Goal: Task Accomplishment & Management: Use online tool/utility

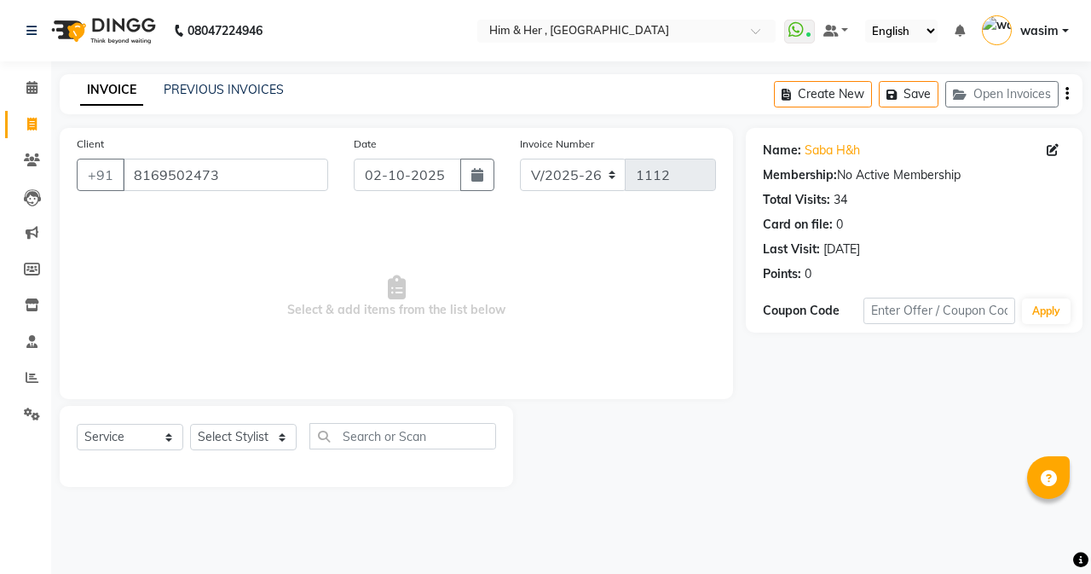
select select "5934"
select select "service"
click at [264, 185] on input "8169502473" at bounding box center [225, 175] width 205 height 32
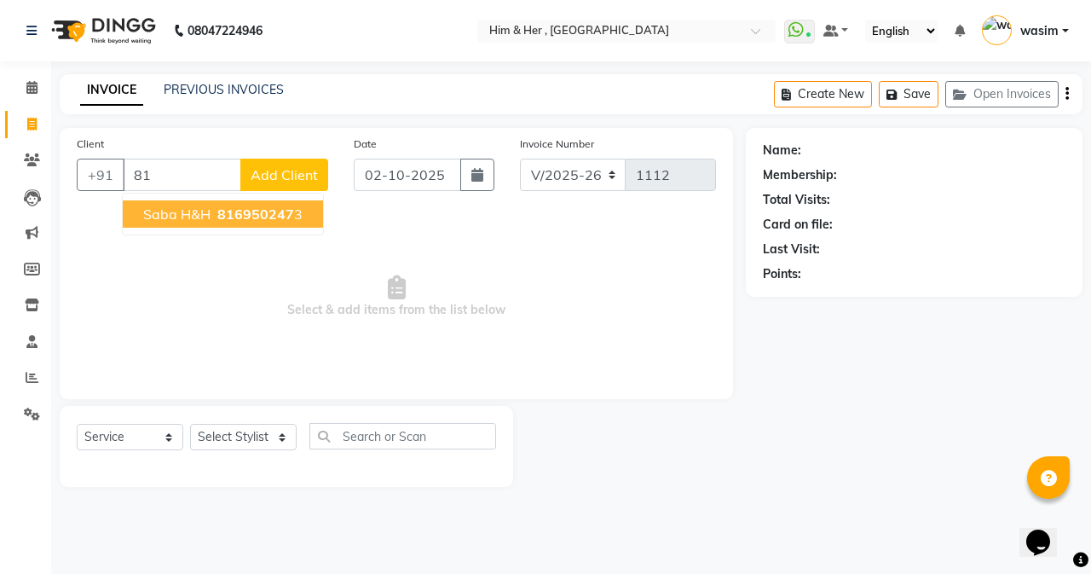
type input "8"
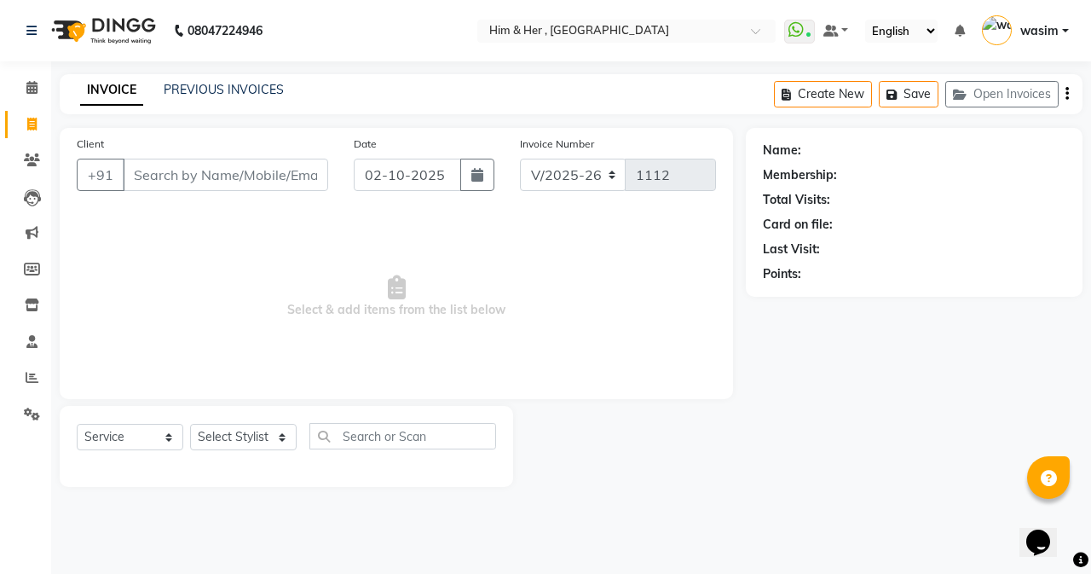
type input "9"
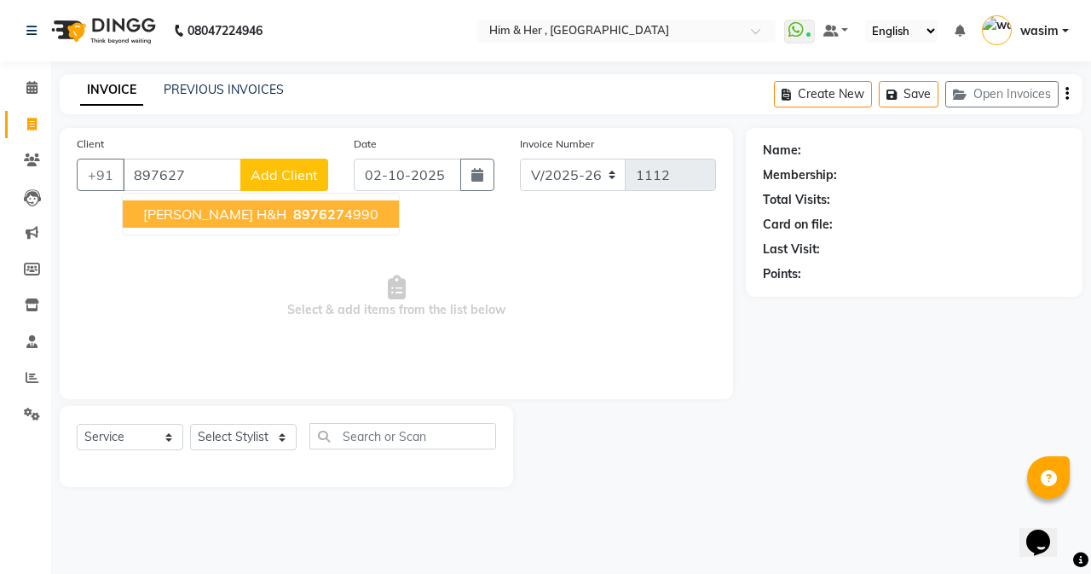
click at [293, 211] on span "897627" at bounding box center [318, 213] width 51 height 17
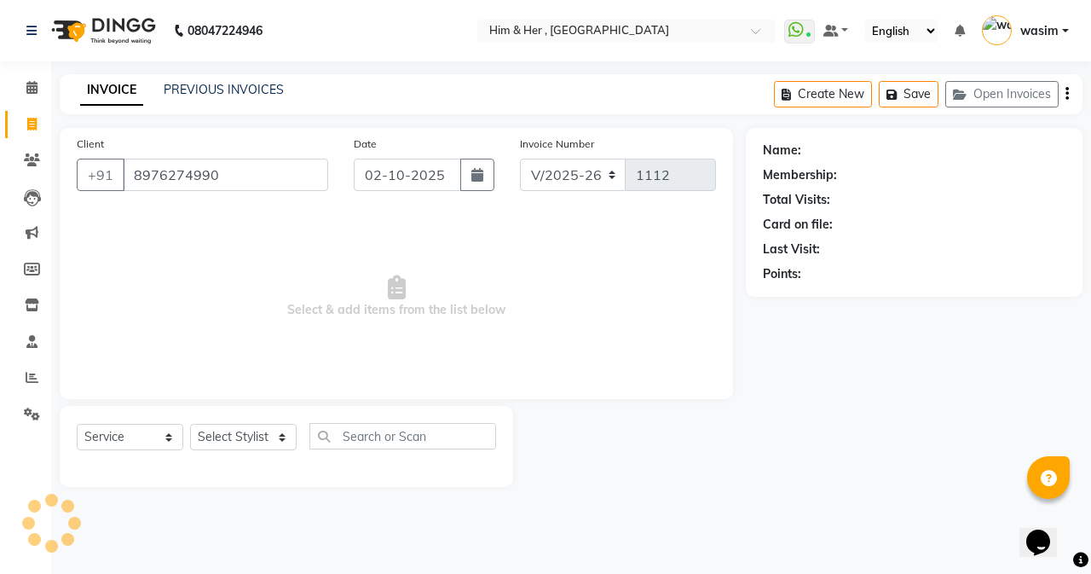
type input "8976274990"
click at [262, 430] on select "Select Stylist Anam [PERSON_NAME] [PERSON_NAME]" at bounding box center [243, 437] width 107 height 26
select select "47402"
click at [190, 424] on select "Select Stylist Anam [PERSON_NAME] [PERSON_NAME]" at bounding box center [243, 437] width 107 height 26
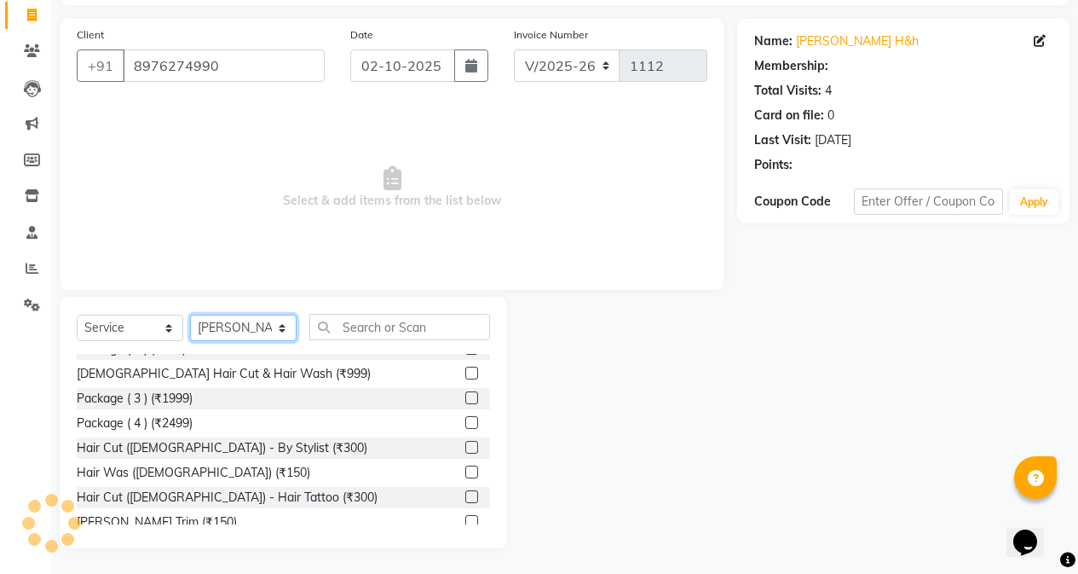
scroll to position [341, 0]
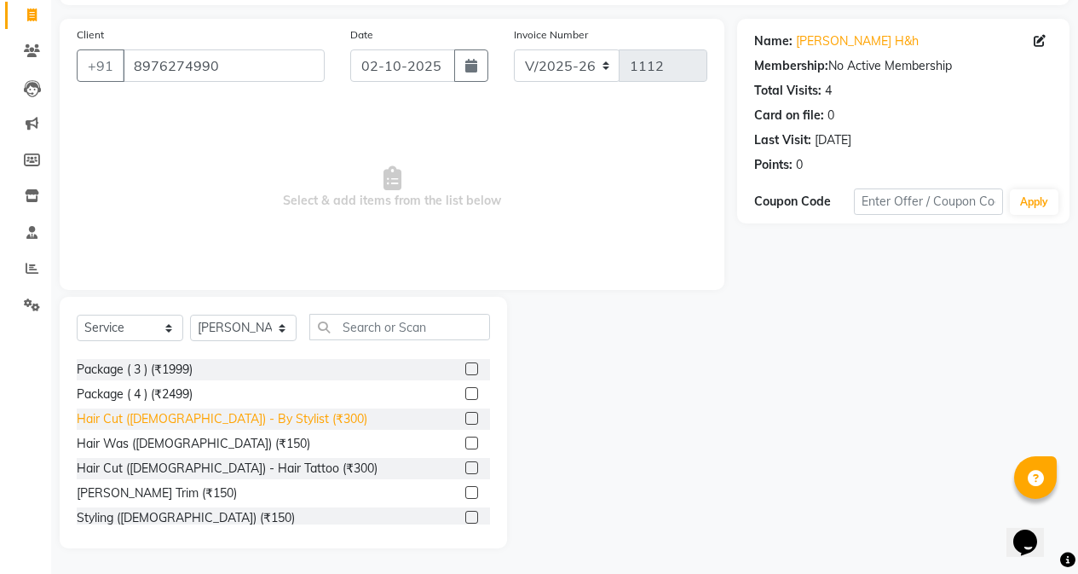
click at [228, 421] on div "Hair Cut ([DEMOGRAPHIC_DATA]) - By Stylist (₹300)" at bounding box center [222, 419] width 291 height 18
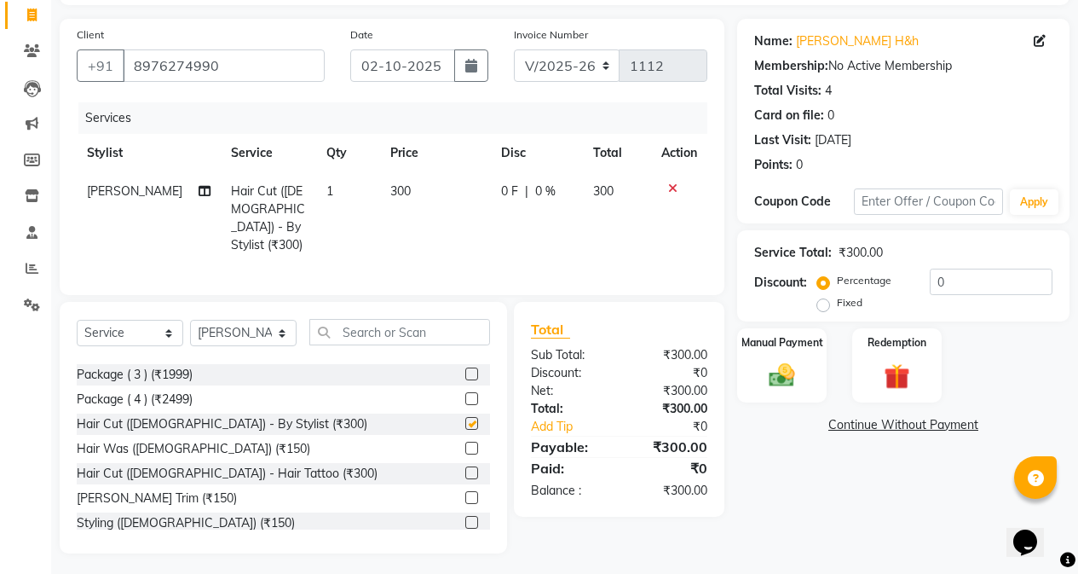
checkbox input "false"
click at [158, 489] on div "[PERSON_NAME] Trim (₹150)" at bounding box center [157, 498] width 160 height 18
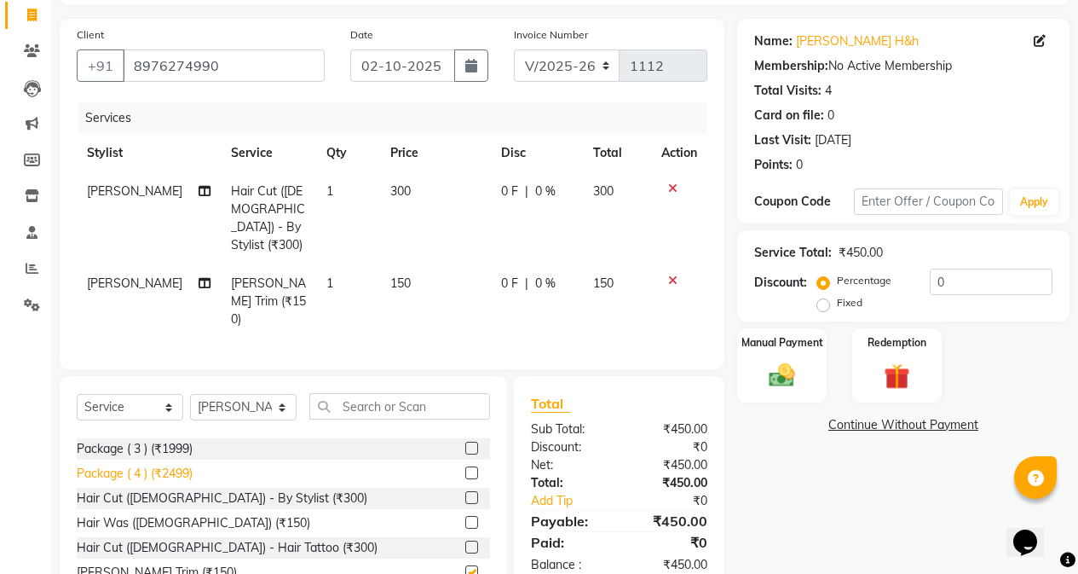
checkbox input "false"
click at [402, 264] on td "150" at bounding box center [435, 301] width 111 height 74
select select "47402"
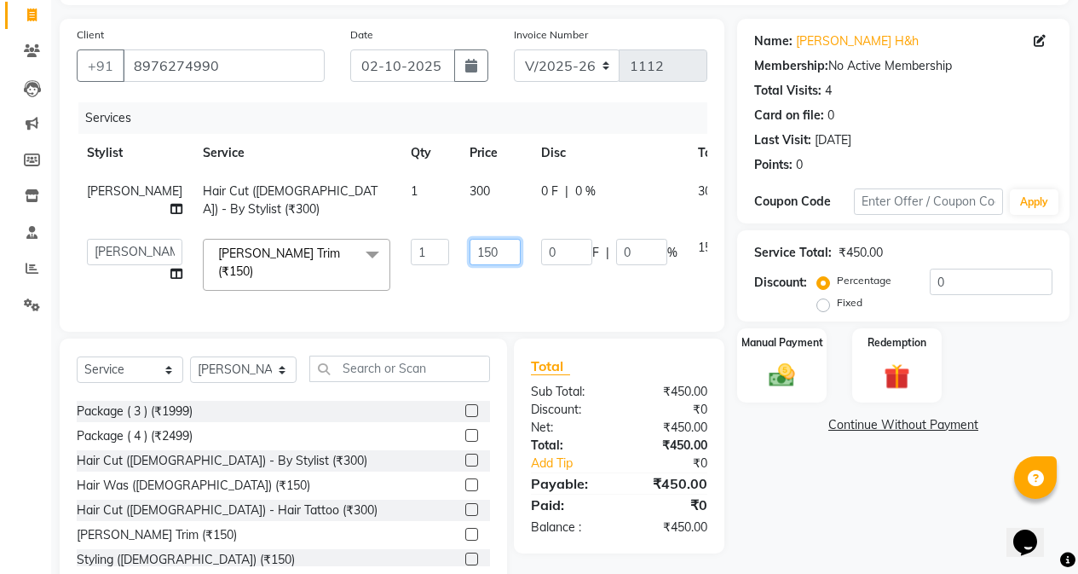
click at [470, 265] on input "150" at bounding box center [495, 252] width 51 height 26
type input "100"
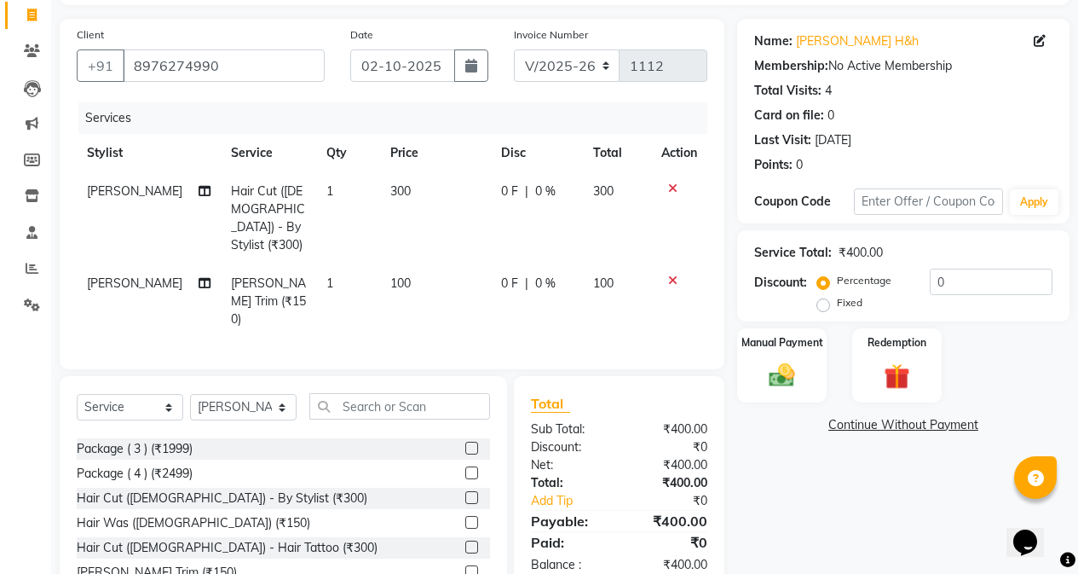
click at [434, 211] on td "300" at bounding box center [435, 218] width 111 height 92
select select "47402"
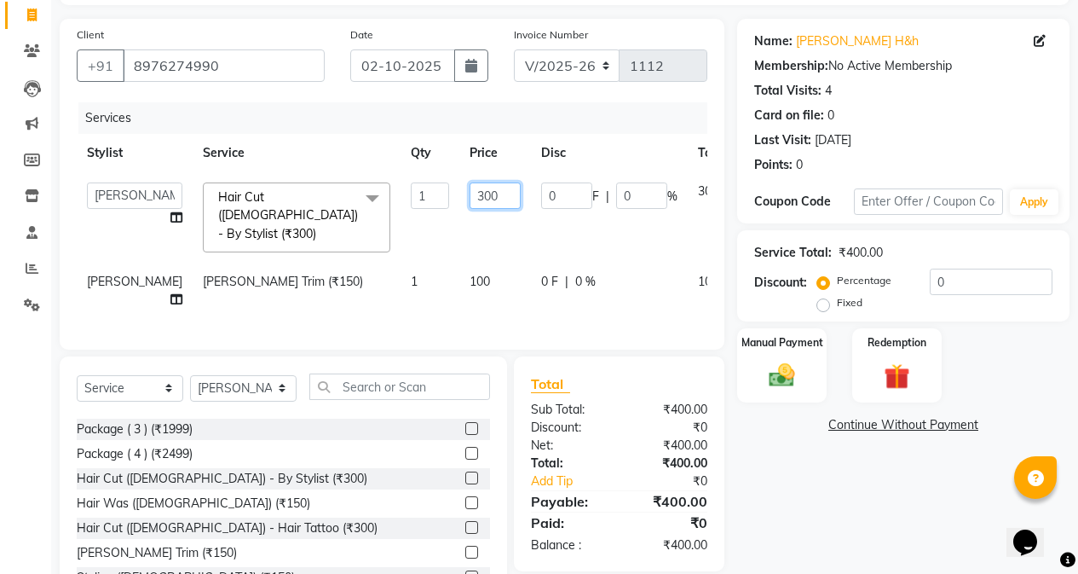
click at [470, 199] on input "300" at bounding box center [495, 195] width 51 height 26
type input "250"
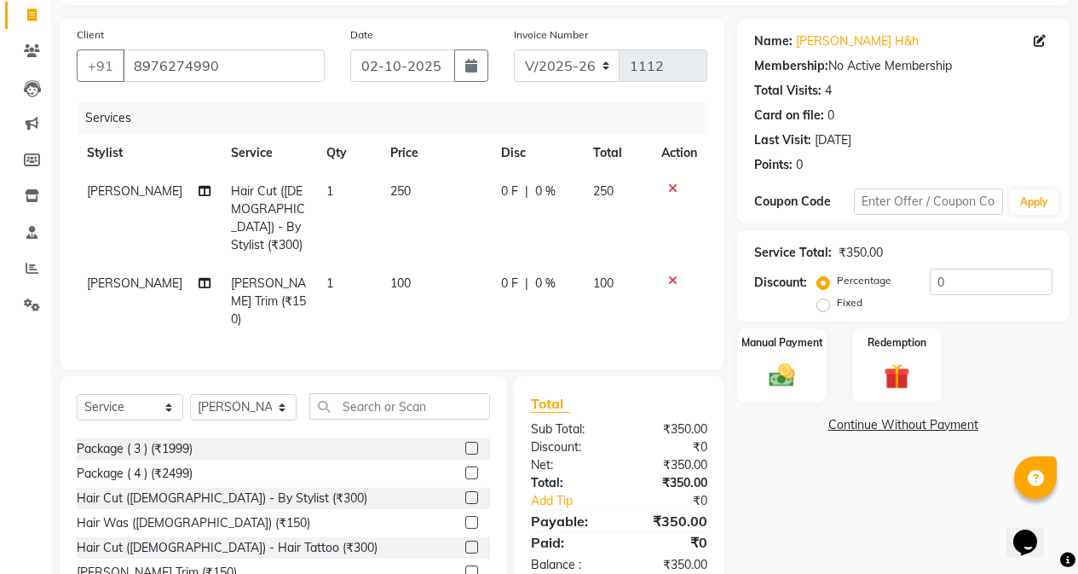
click at [363, 238] on td "1" at bounding box center [348, 218] width 64 height 92
select select "47402"
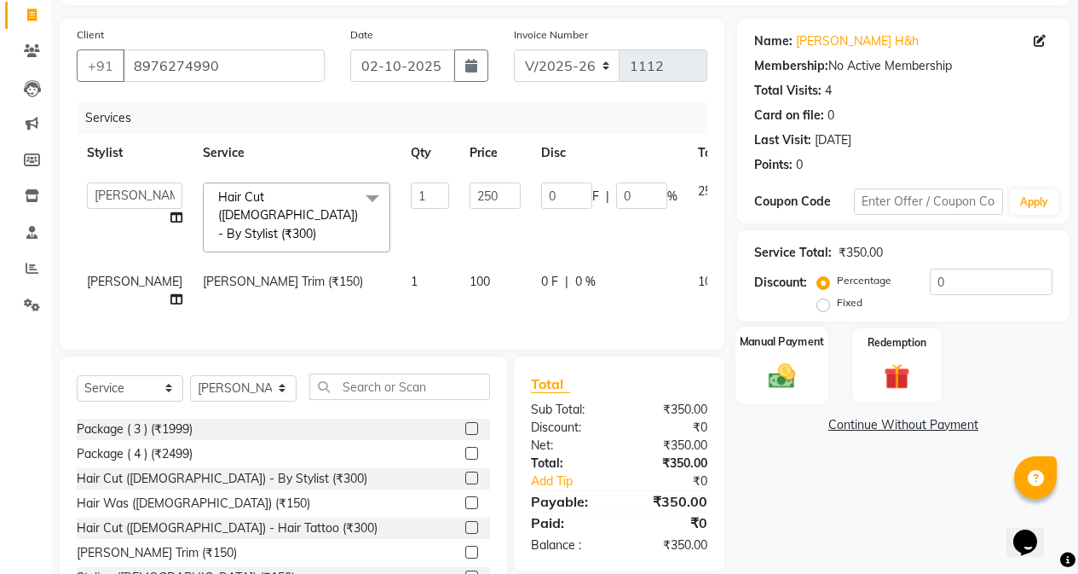
click at [798, 376] on img at bounding box center [781, 375] width 43 height 31
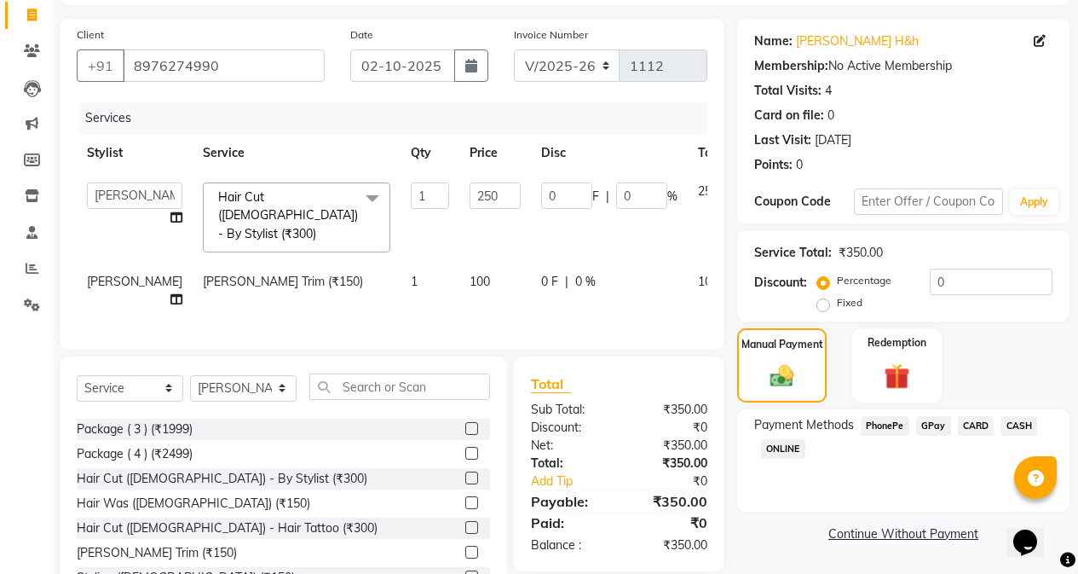
click at [937, 425] on span "GPay" at bounding box center [933, 426] width 35 height 20
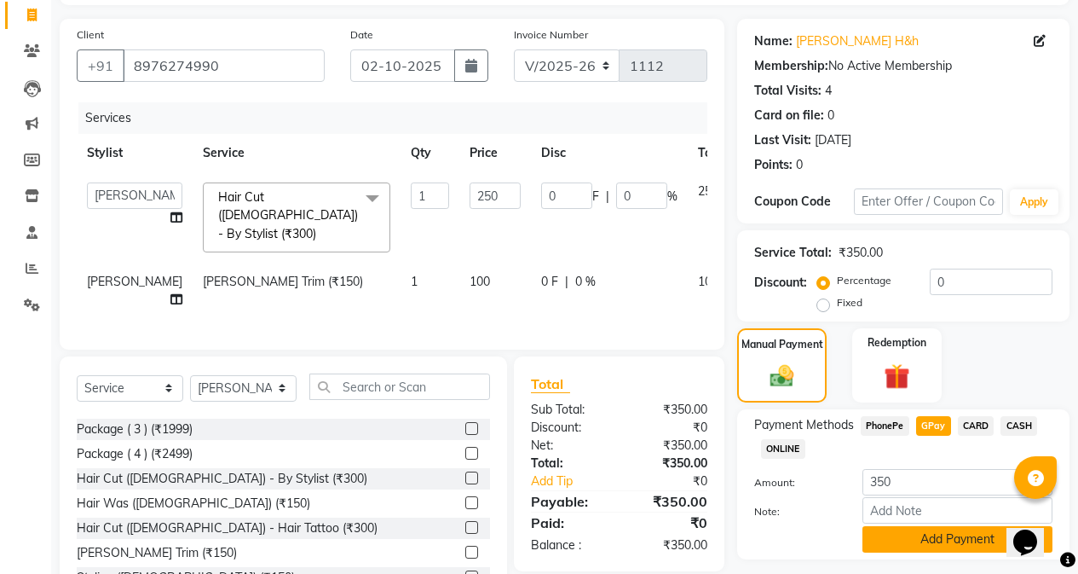
click at [956, 527] on button "Add Payment" at bounding box center [958, 539] width 190 height 26
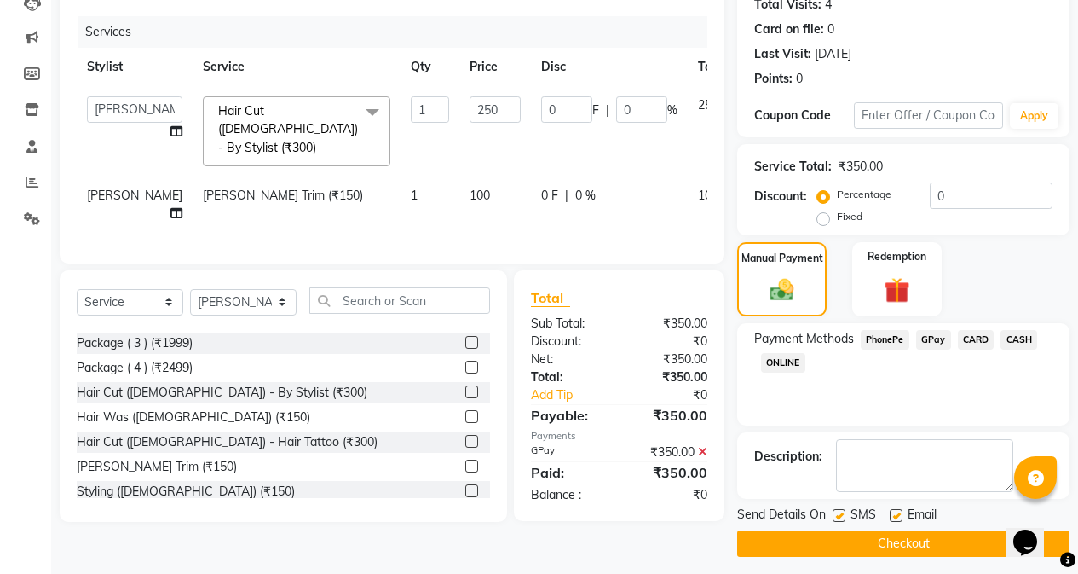
scroll to position [204, 0]
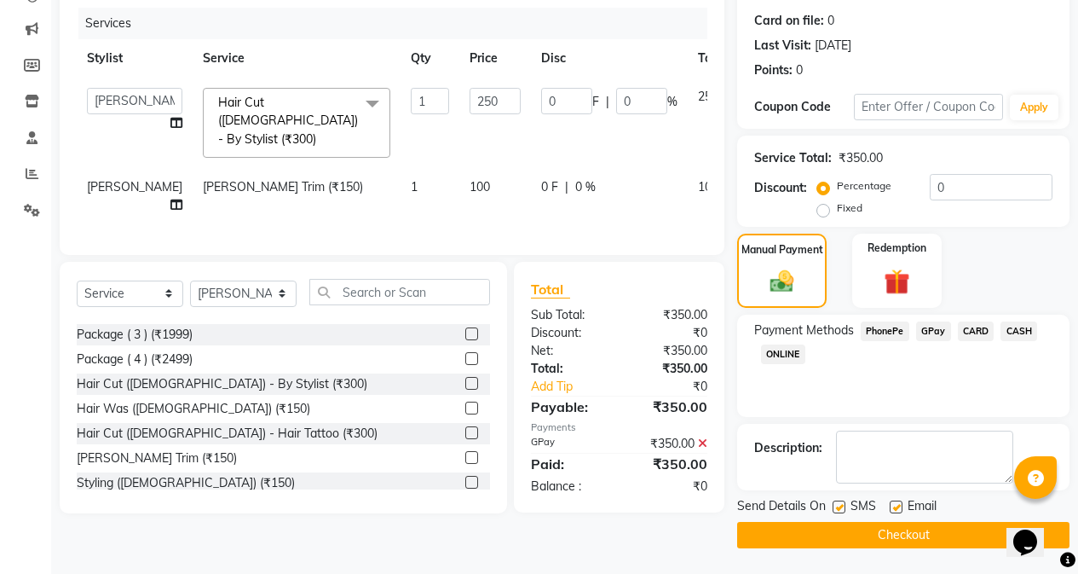
click at [837, 507] on label at bounding box center [839, 506] width 13 height 13
click at [837, 507] on input "checkbox" at bounding box center [838, 507] width 11 height 11
checkbox input "false"
click at [841, 524] on button "Checkout" at bounding box center [903, 535] width 332 height 26
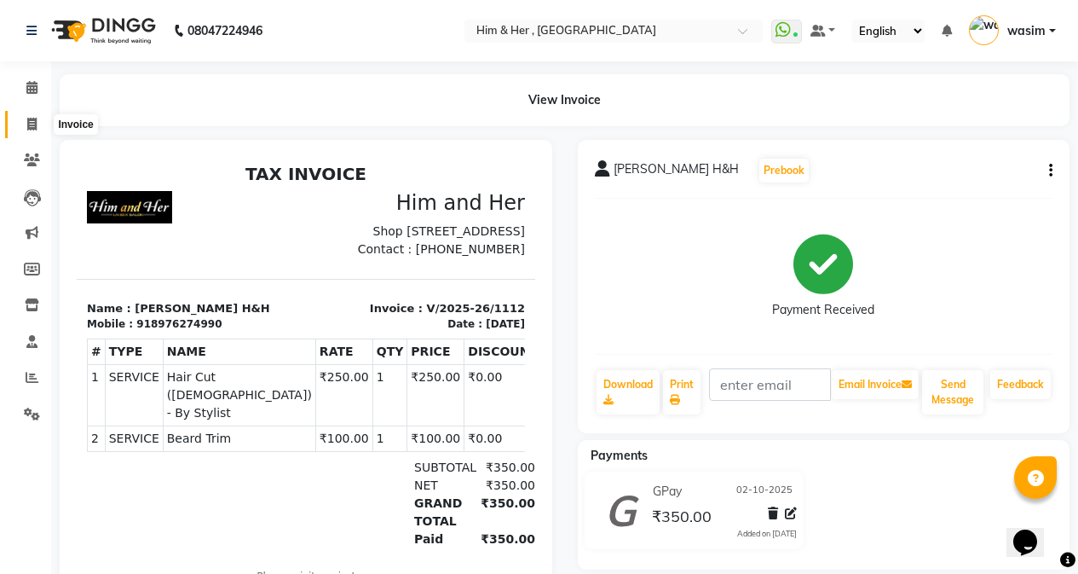
click at [35, 123] on icon at bounding box center [31, 124] width 9 height 13
select select "5934"
select select "service"
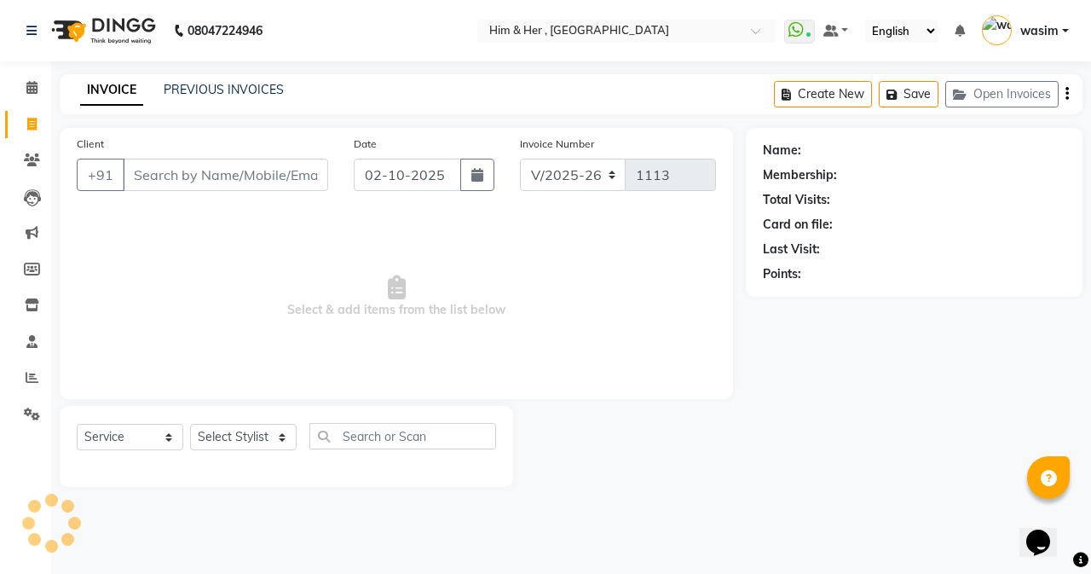
click at [141, 182] on input "Client" at bounding box center [225, 175] width 205 height 32
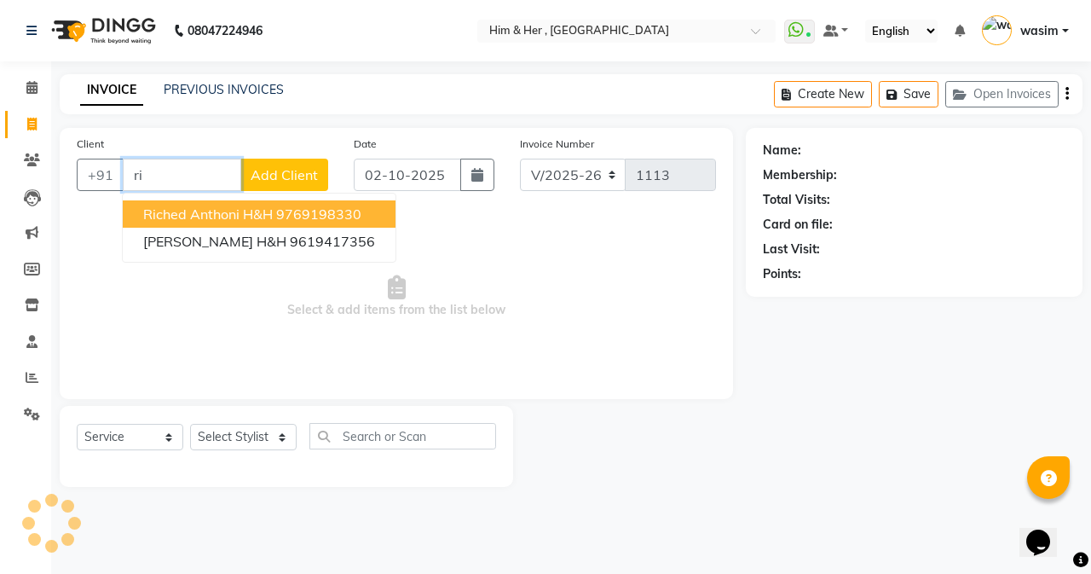
type input "r"
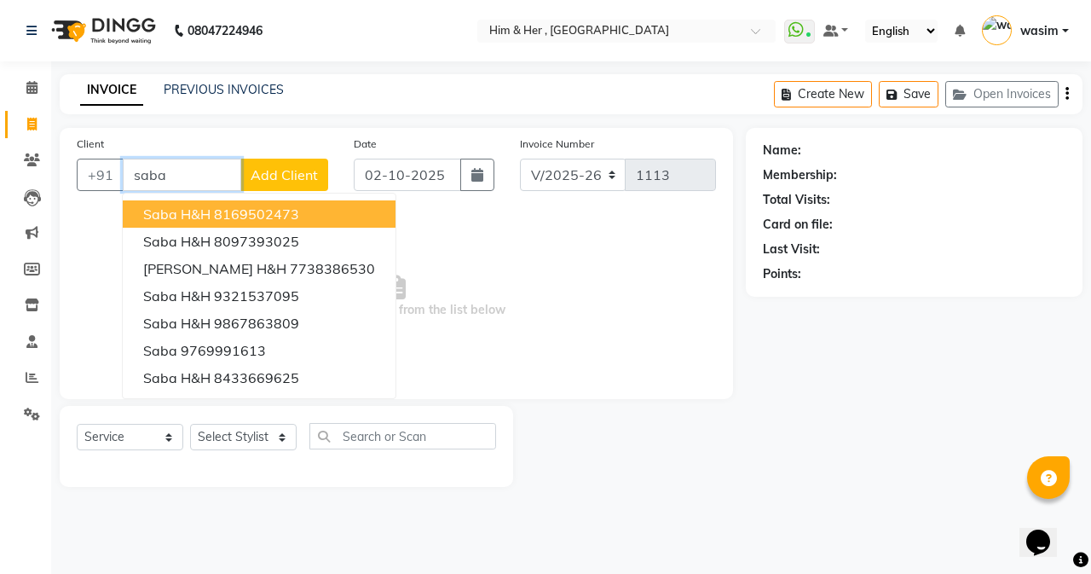
click at [220, 220] on ngb-highlight "8169502473" at bounding box center [256, 213] width 85 height 17
type input "8169502473"
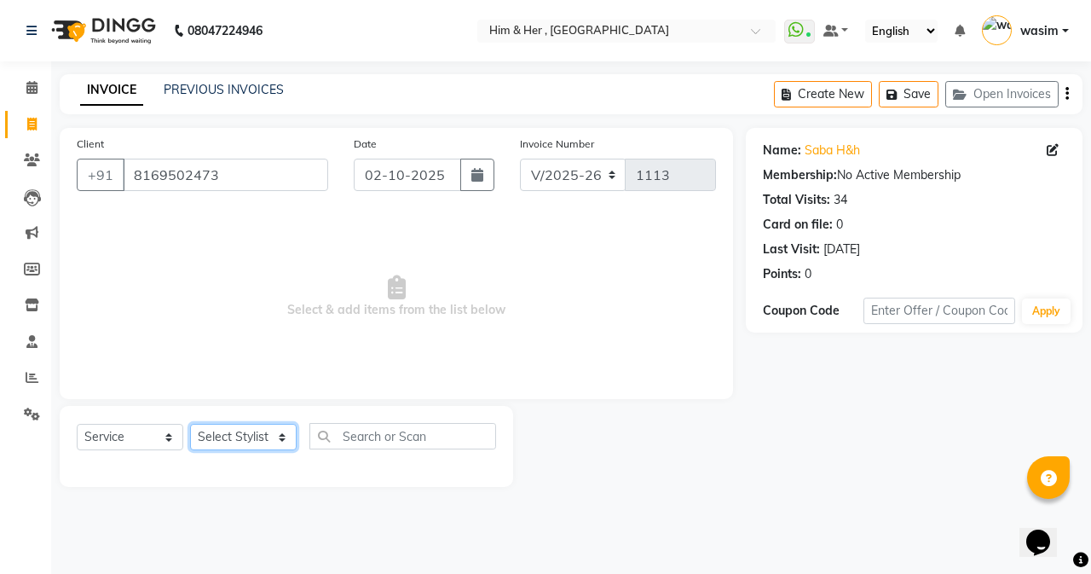
click at [235, 445] on select "Select Stylist Anam [PERSON_NAME] [PERSON_NAME]" at bounding box center [243, 437] width 107 height 26
select select "47402"
click at [190, 424] on select "Select Stylist Anam [PERSON_NAME] [PERSON_NAME]" at bounding box center [243, 437] width 107 height 26
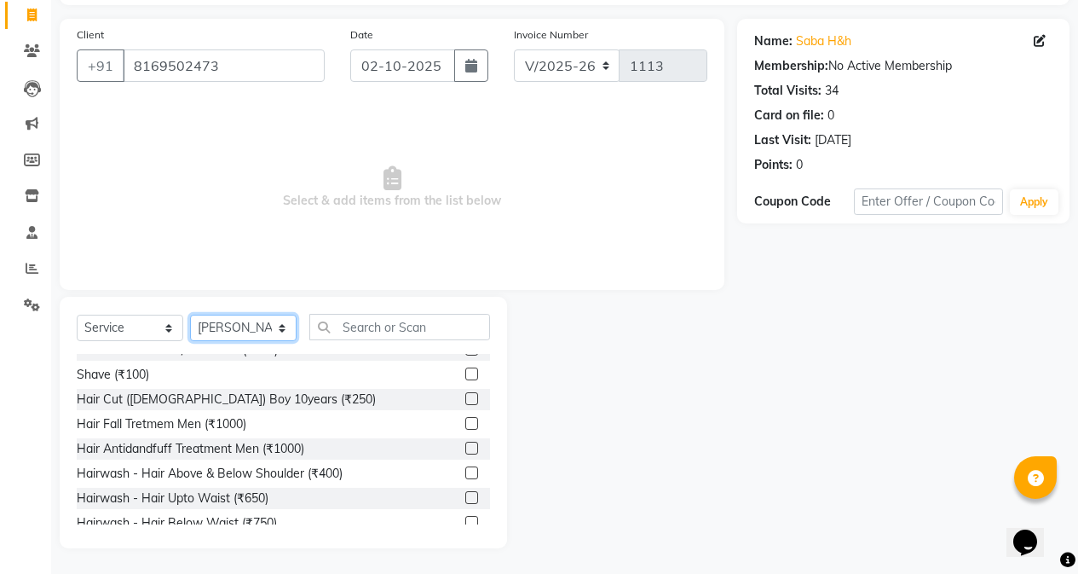
scroll to position [597, 0]
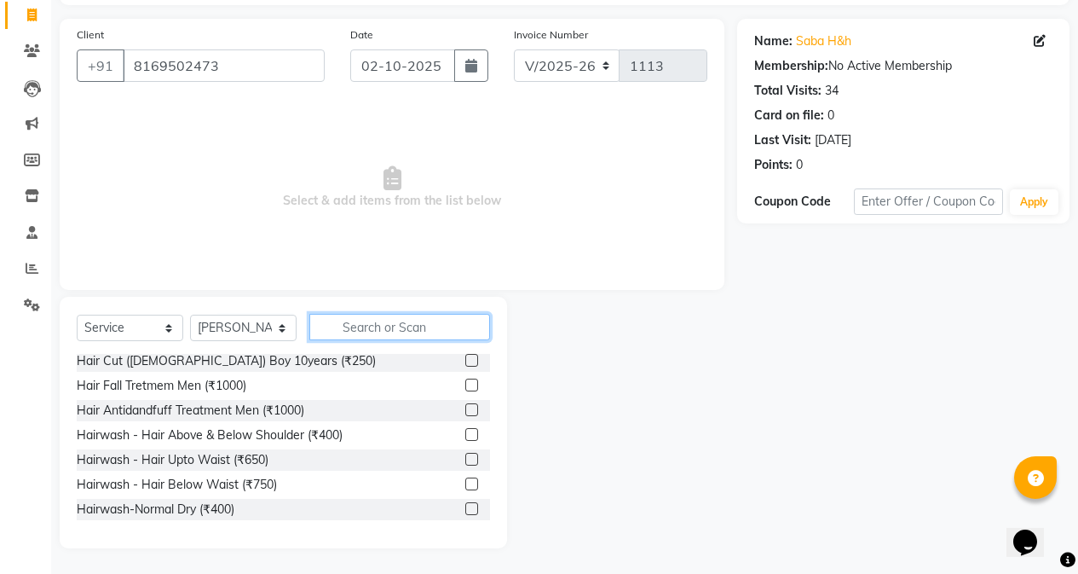
click at [378, 331] on input "text" at bounding box center [399, 327] width 181 height 26
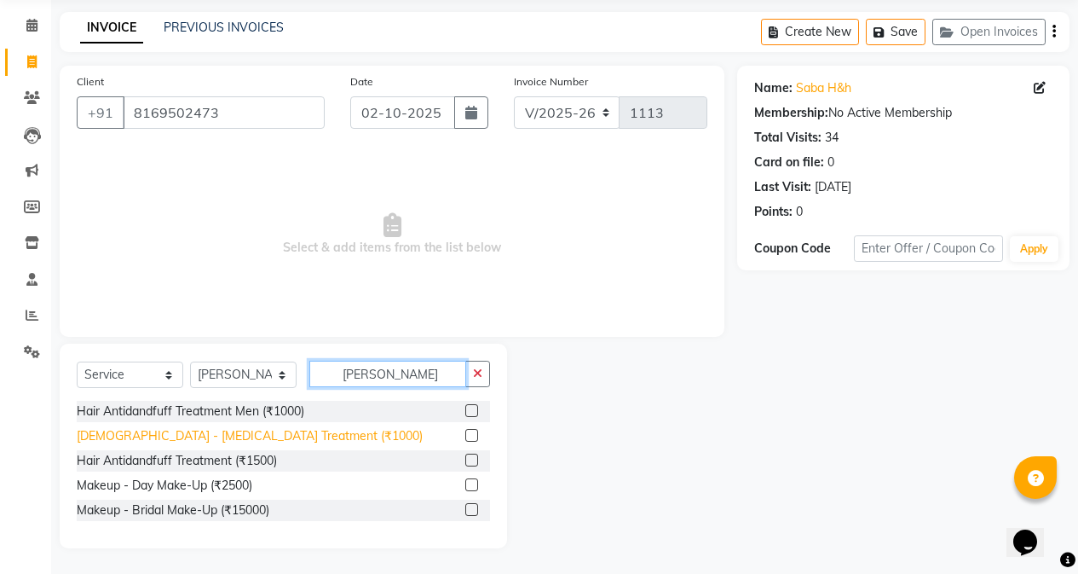
scroll to position [13, 0]
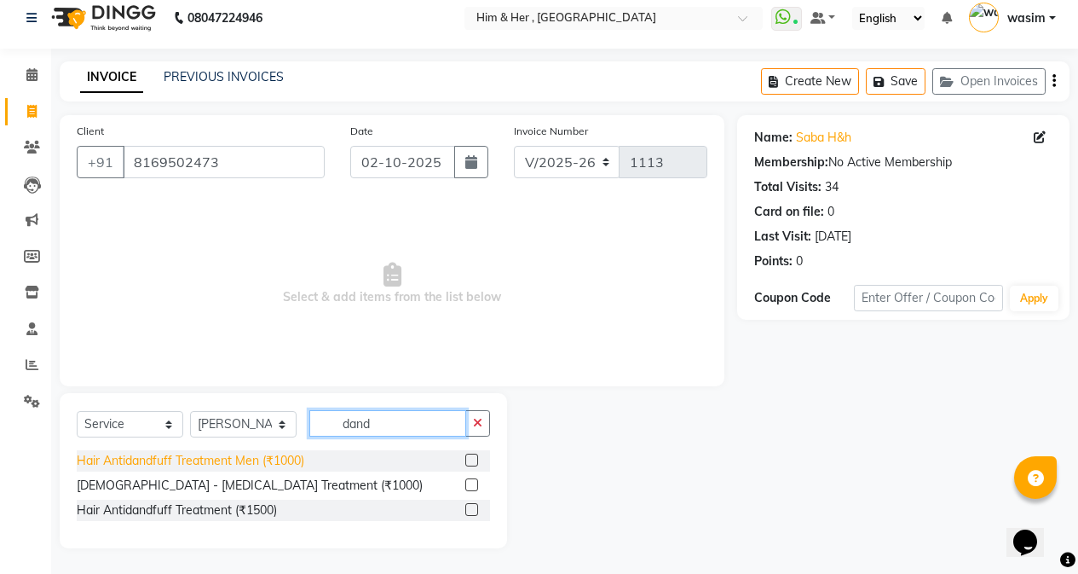
type input "dand"
click at [180, 459] on div "Hair Antidandfuff Treatment Men (₹1000)" at bounding box center [191, 461] width 228 height 18
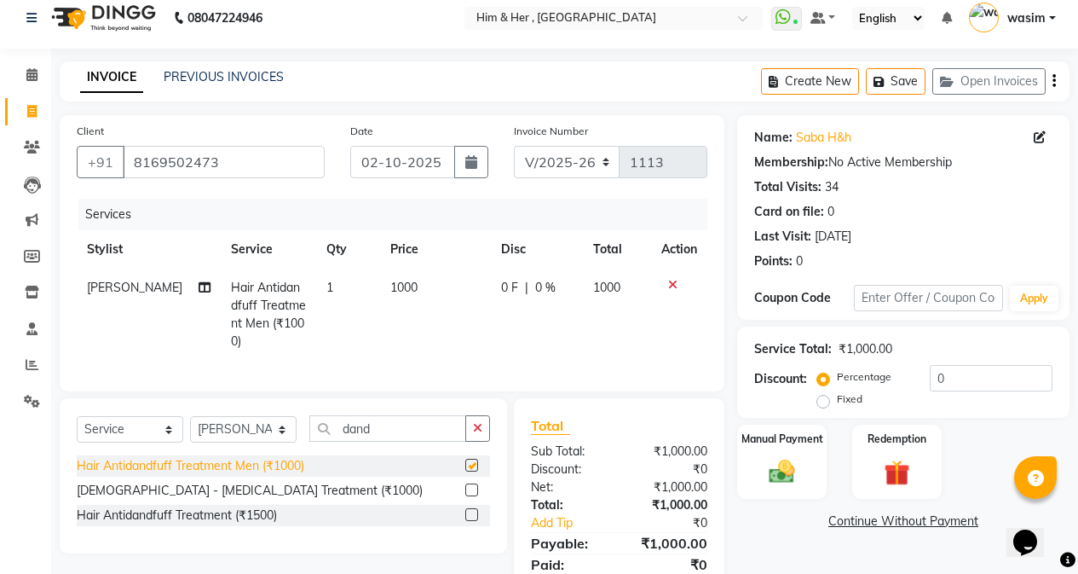
checkbox input "false"
click at [672, 285] on icon at bounding box center [672, 285] width 9 height 12
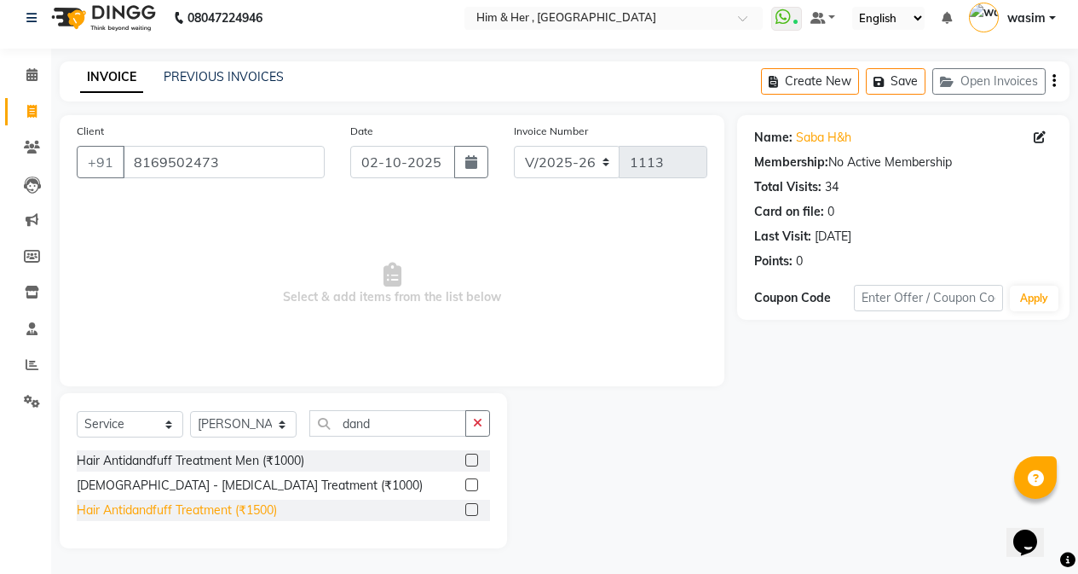
click at [263, 516] on div "Hair Antidandfuff Treatment (₹1500)" at bounding box center [177, 510] width 200 height 18
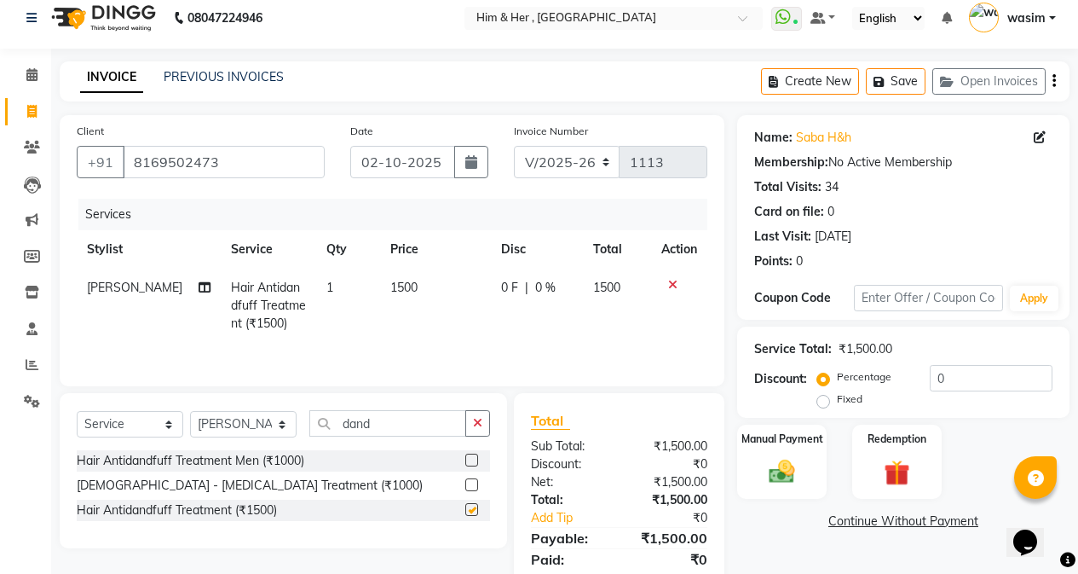
checkbox input "false"
click at [778, 484] on img at bounding box center [781, 471] width 43 height 31
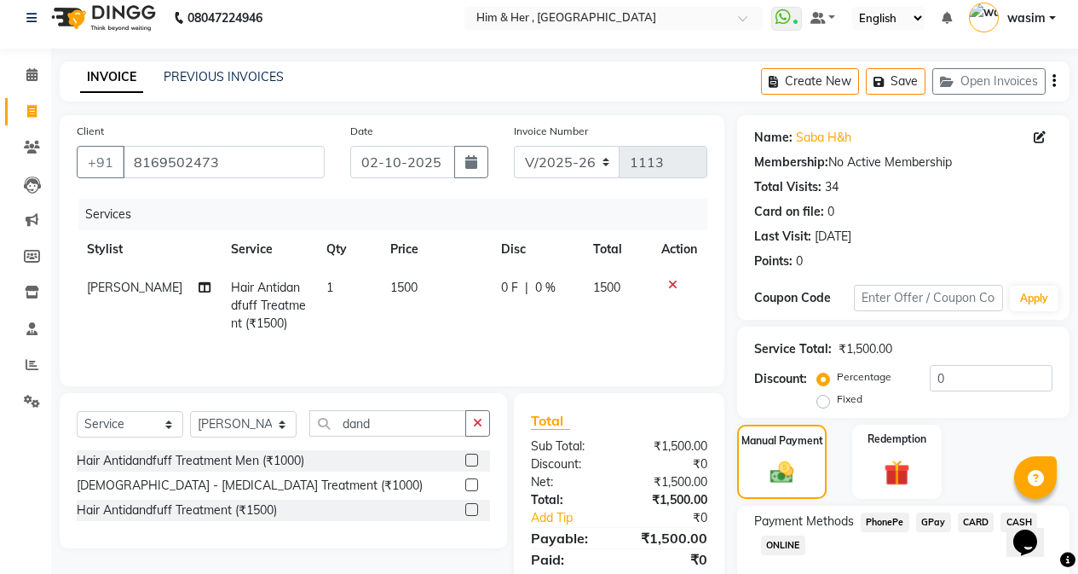
click at [926, 523] on span "GPay" at bounding box center [933, 522] width 35 height 20
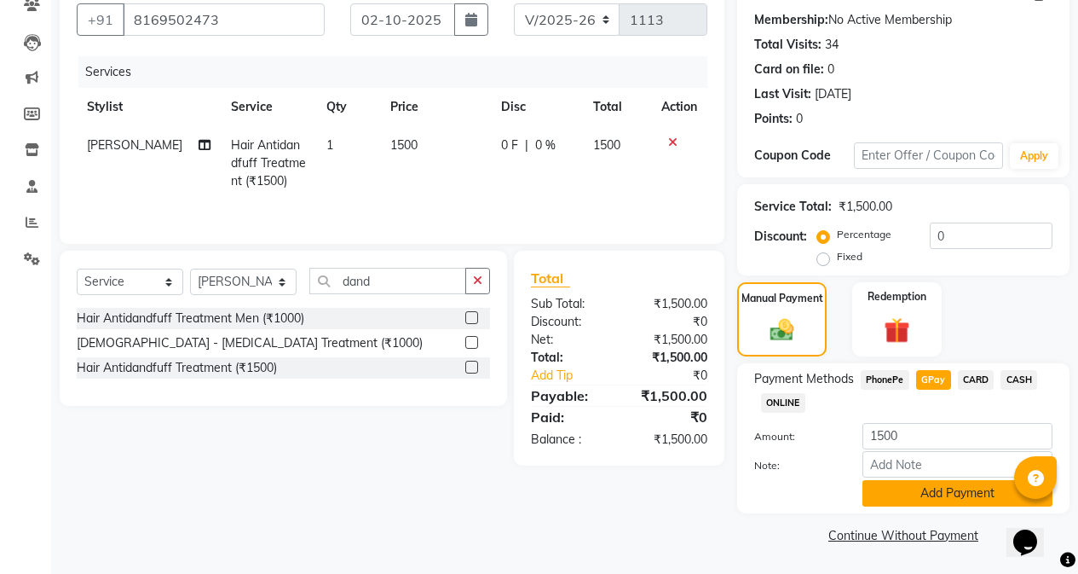
click at [919, 498] on button "Add Payment" at bounding box center [958, 493] width 190 height 26
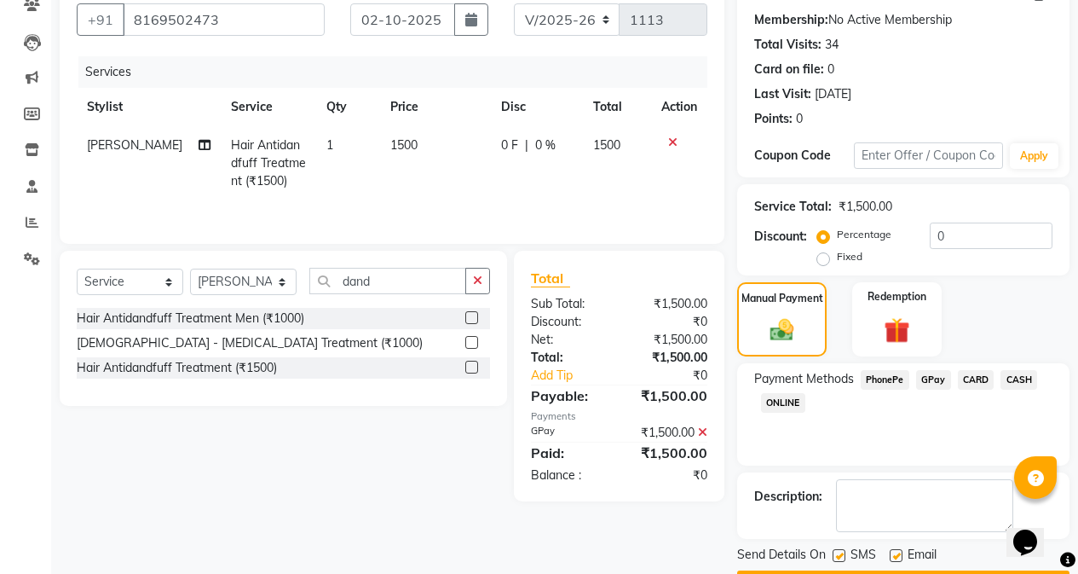
scroll to position [204, 0]
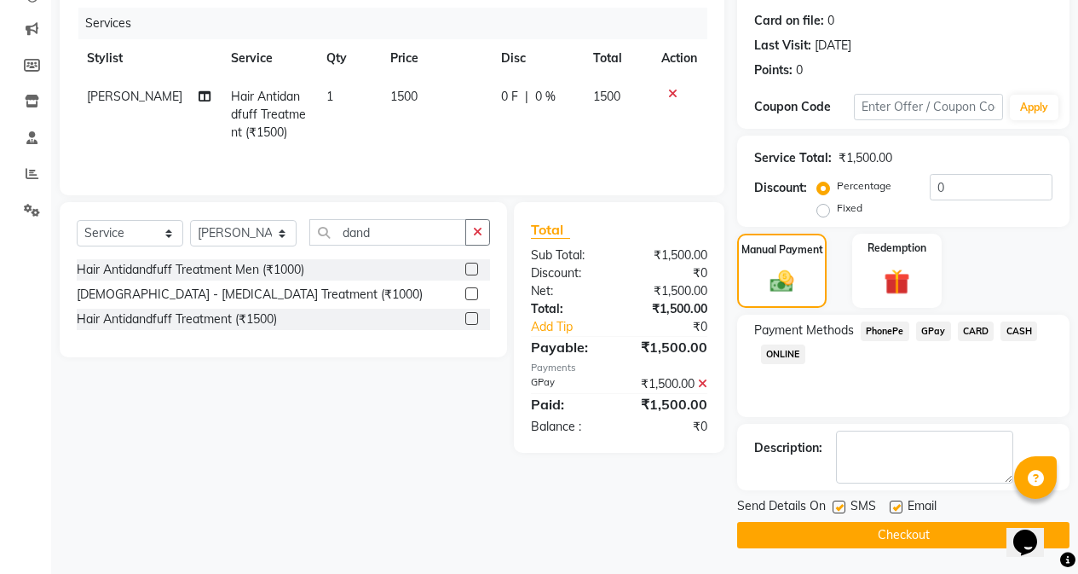
click at [839, 507] on label at bounding box center [839, 506] width 13 height 13
click at [839, 507] on input "checkbox" at bounding box center [838, 507] width 11 height 11
checkbox input "false"
click at [852, 537] on button "Checkout" at bounding box center [903, 535] width 332 height 26
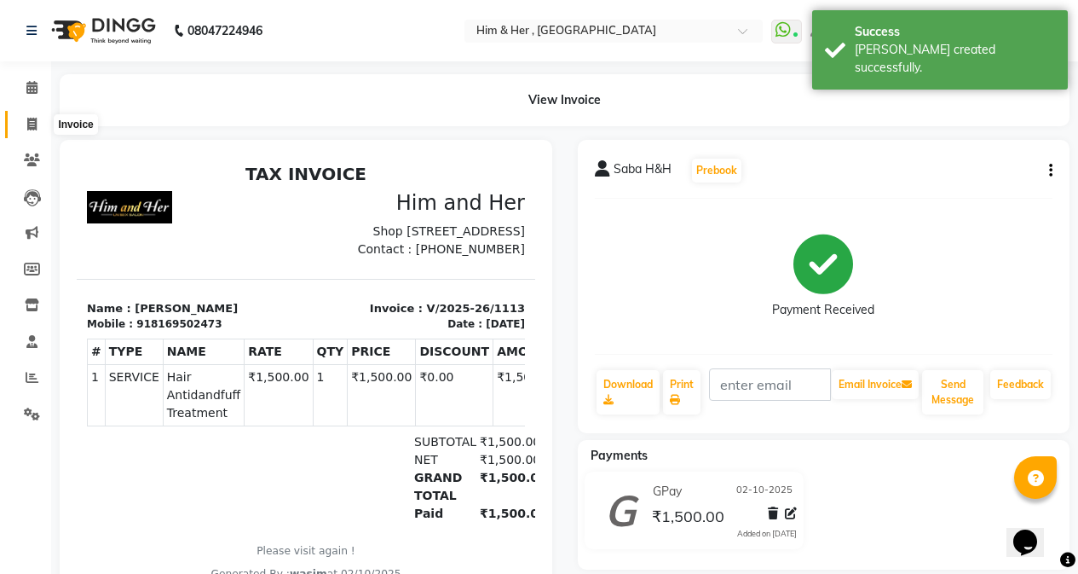
click at [29, 115] on span at bounding box center [32, 125] width 30 height 20
select select "5934"
select select "service"
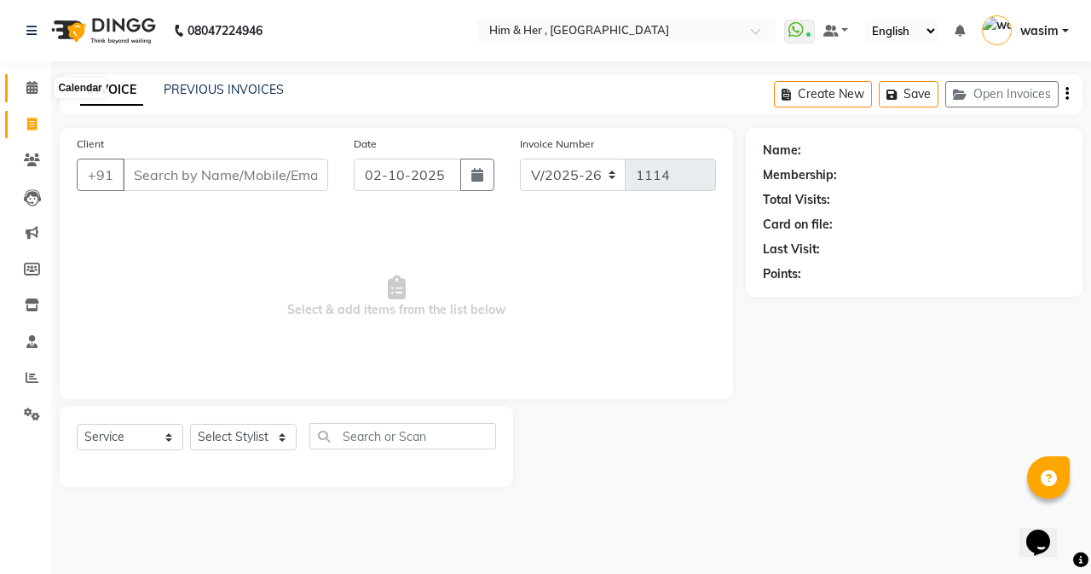
click at [33, 91] on icon at bounding box center [31, 87] width 11 height 13
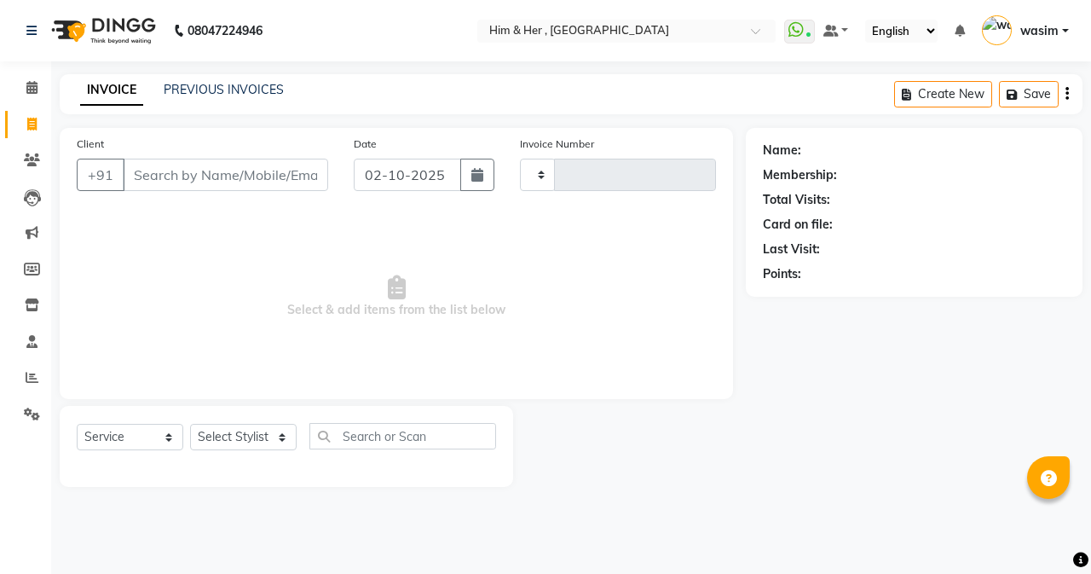
select select "service"
click at [165, 169] on input "Client" at bounding box center [225, 175] width 205 height 32
type input "1114"
select select "5934"
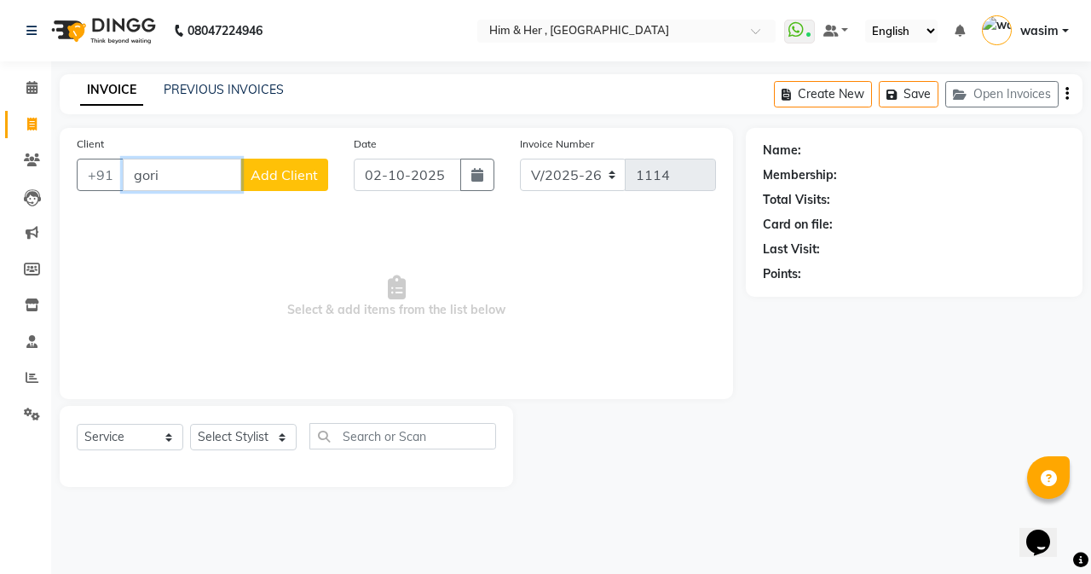
click at [215, 171] on input "gori" at bounding box center [182, 175] width 118 height 32
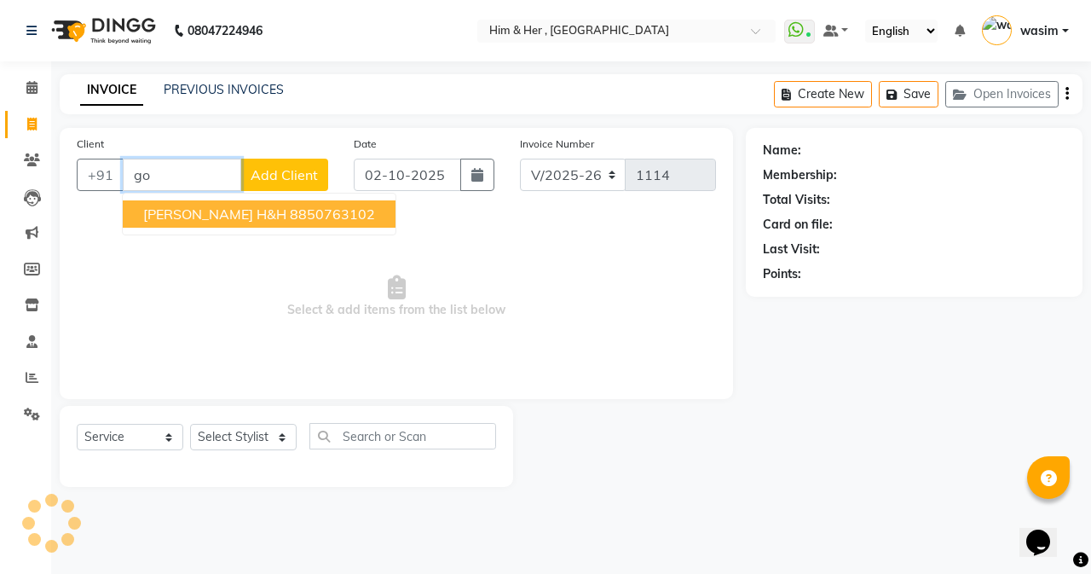
type input "g"
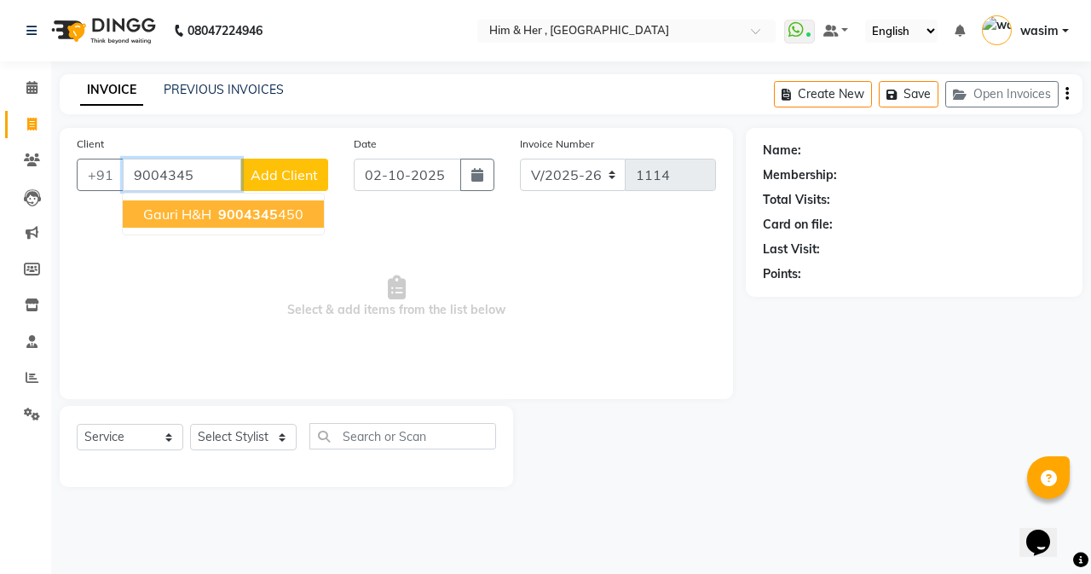
click at [269, 218] on span "9004345" at bounding box center [248, 213] width 60 height 17
type input "9004345450"
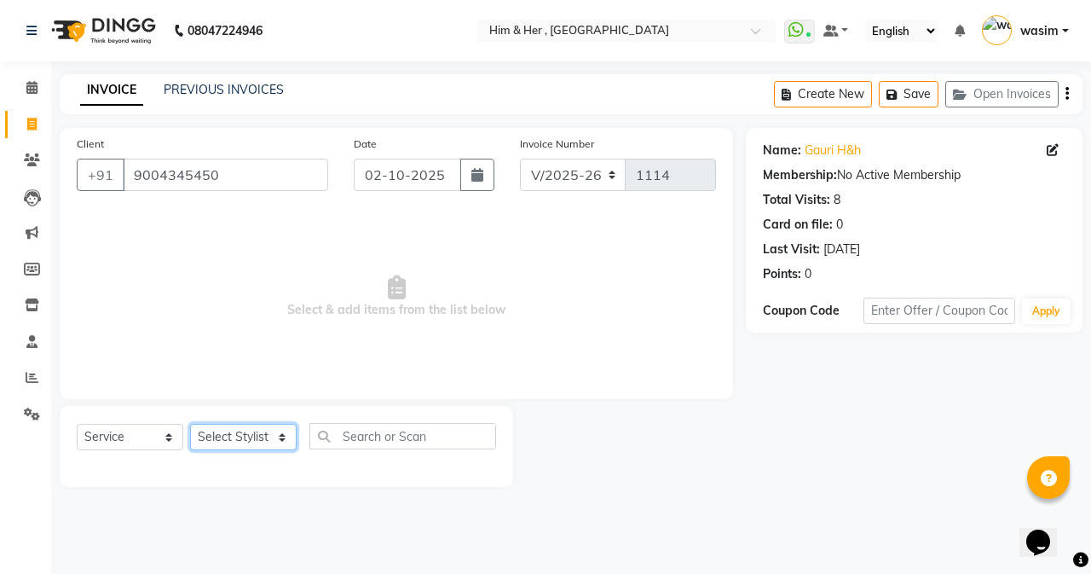
click at [233, 446] on select "Select Stylist Anam [PERSON_NAME] [PERSON_NAME]" at bounding box center [243, 437] width 107 height 26
select select "42530"
click at [190, 424] on select "Select Stylist Anam [PERSON_NAME] [PERSON_NAME]" at bounding box center [243, 437] width 107 height 26
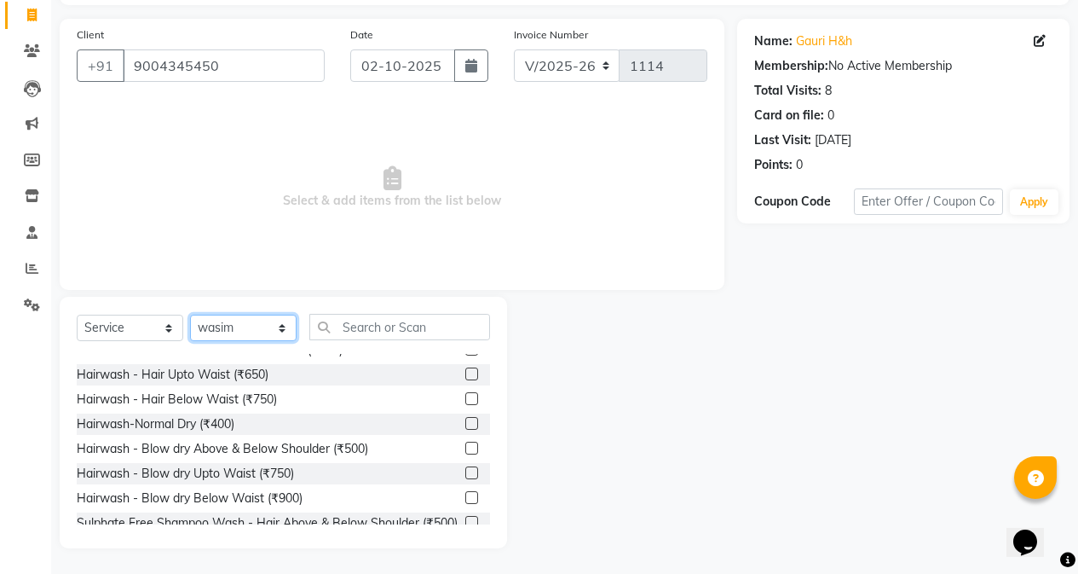
scroll to position [597, 0]
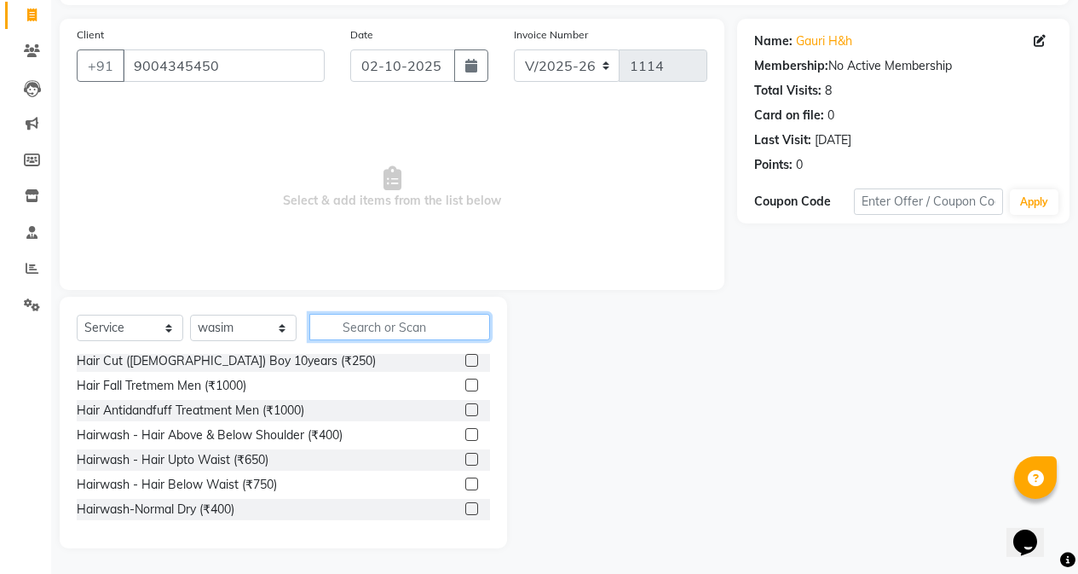
drag, startPoint x: 374, startPoint y: 329, endPoint x: 382, endPoint y: 304, distance: 25.9
click at [377, 322] on input "text" at bounding box center [399, 327] width 181 height 26
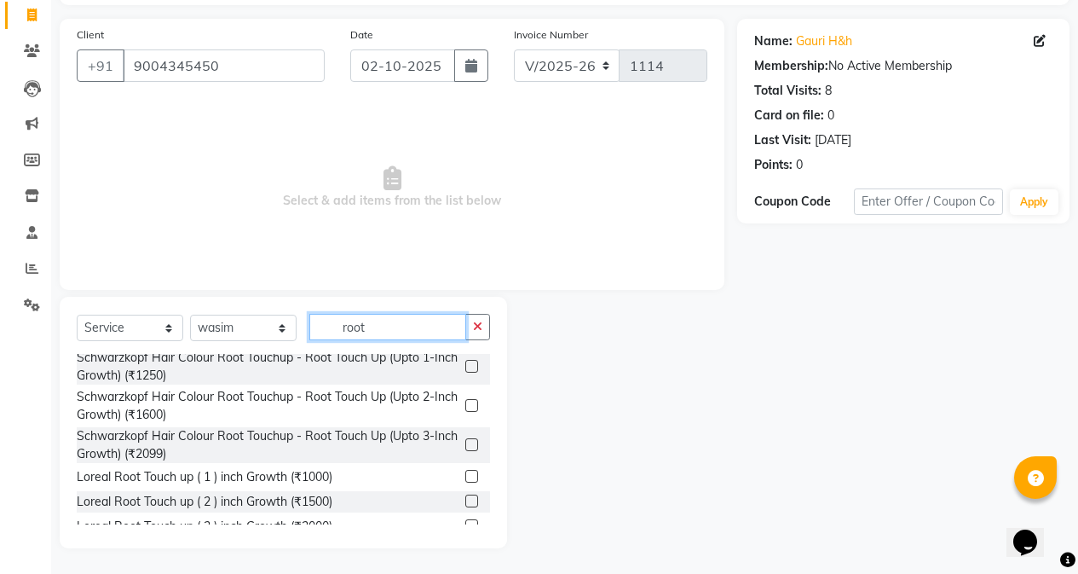
scroll to position [0, 0]
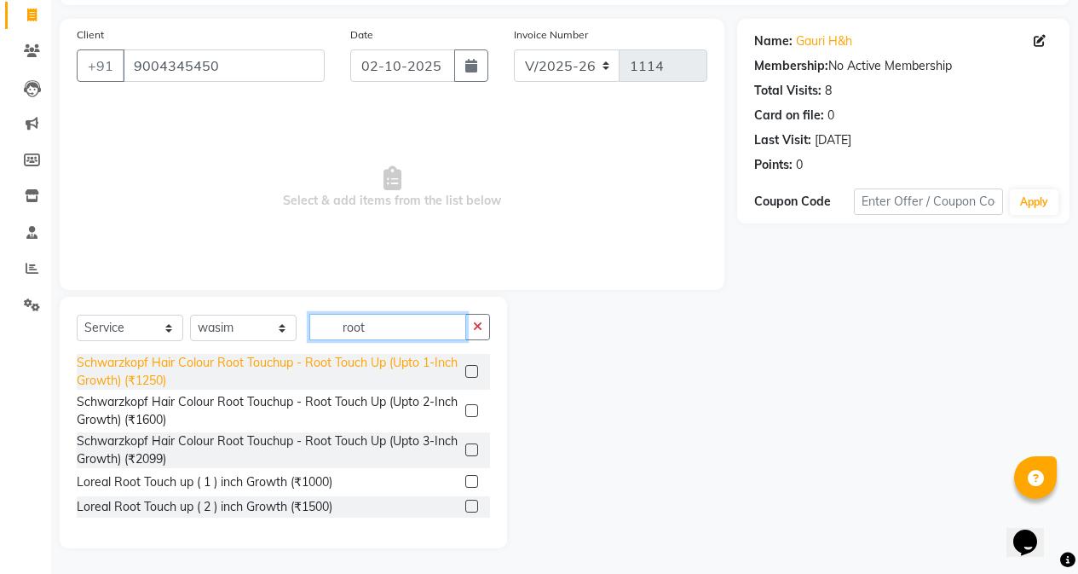
type input "root"
click at [361, 370] on div "Schwarzkopf Hair Colour Root Touchup - Root Touch Up (Upto 1-Inch Growth) (₹125…" at bounding box center [268, 372] width 382 height 36
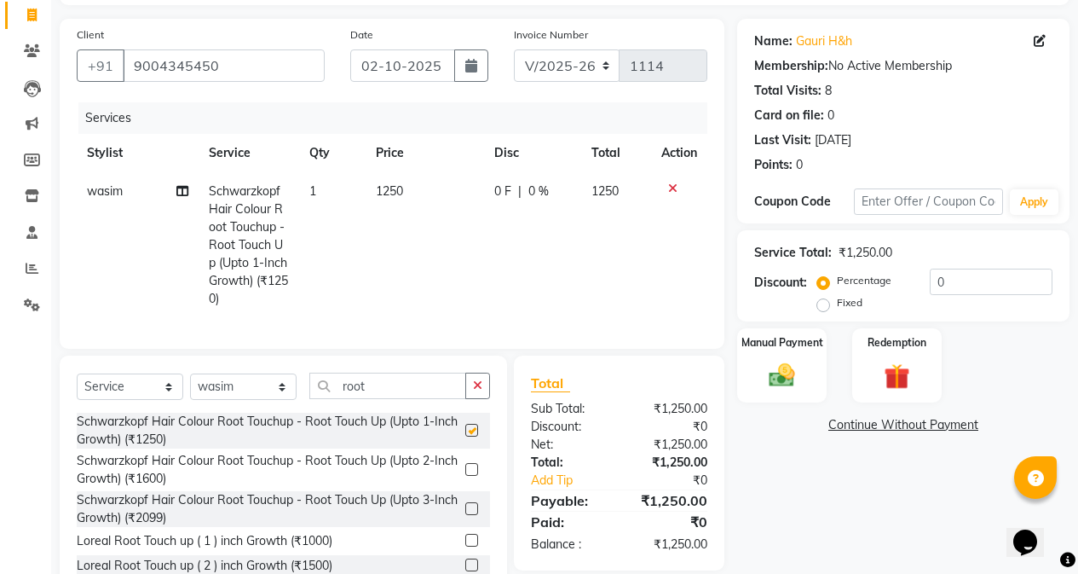
checkbox input "false"
click at [448, 199] on td "1250" at bounding box center [425, 245] width 118 height 146
select select "42530"
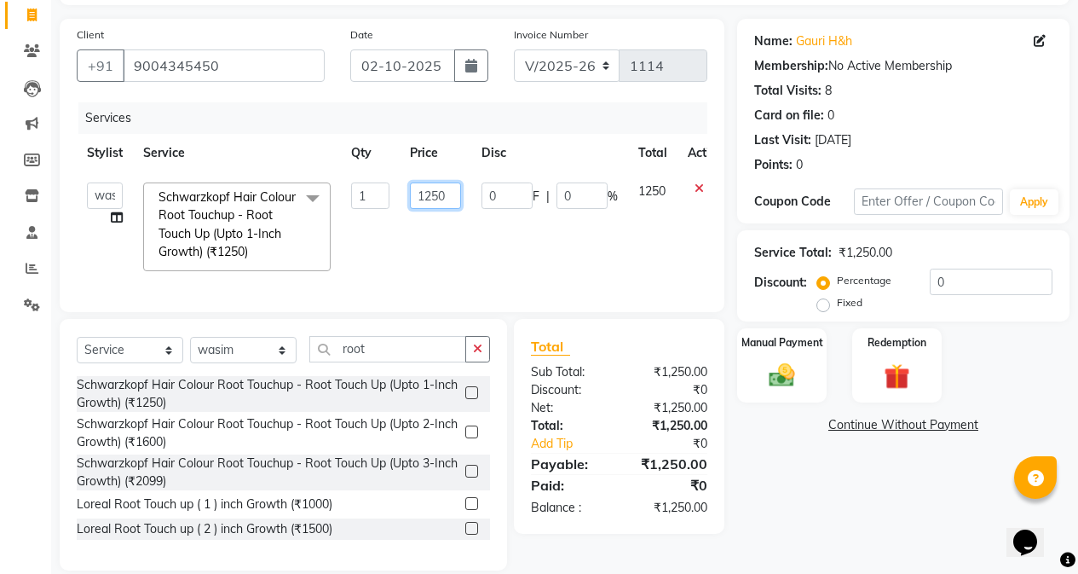
click at [449, 204] on input "1250" at bounding box center [435, 195] width 51 height 26
type input "1200"
click at [777, 372] on img at bounding box center [781, 375] width 43 height 31
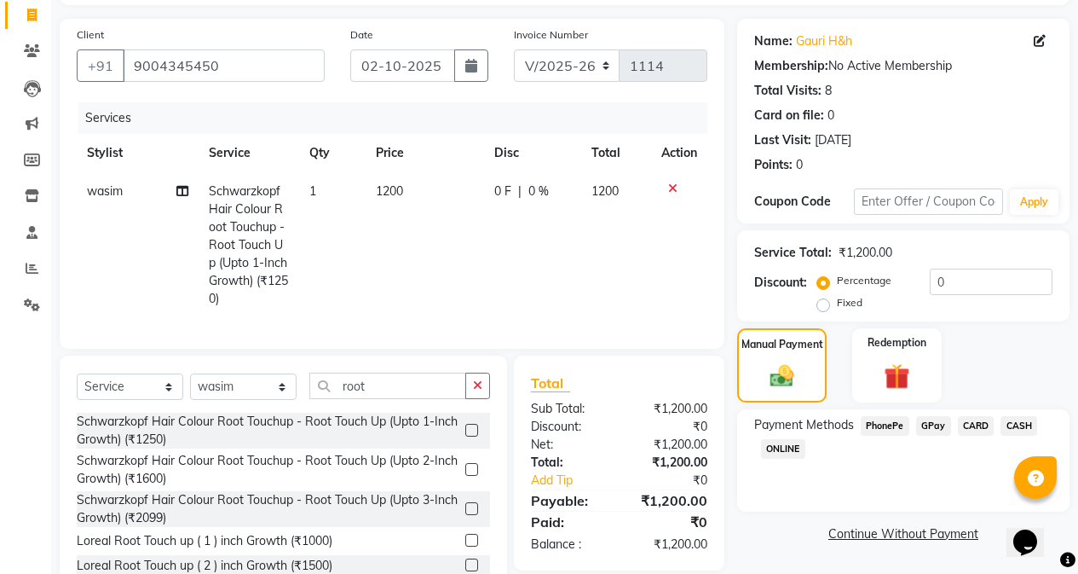
click at [978, 426] on span "CARD" at bounding box center [976, 426] width 37 height 20
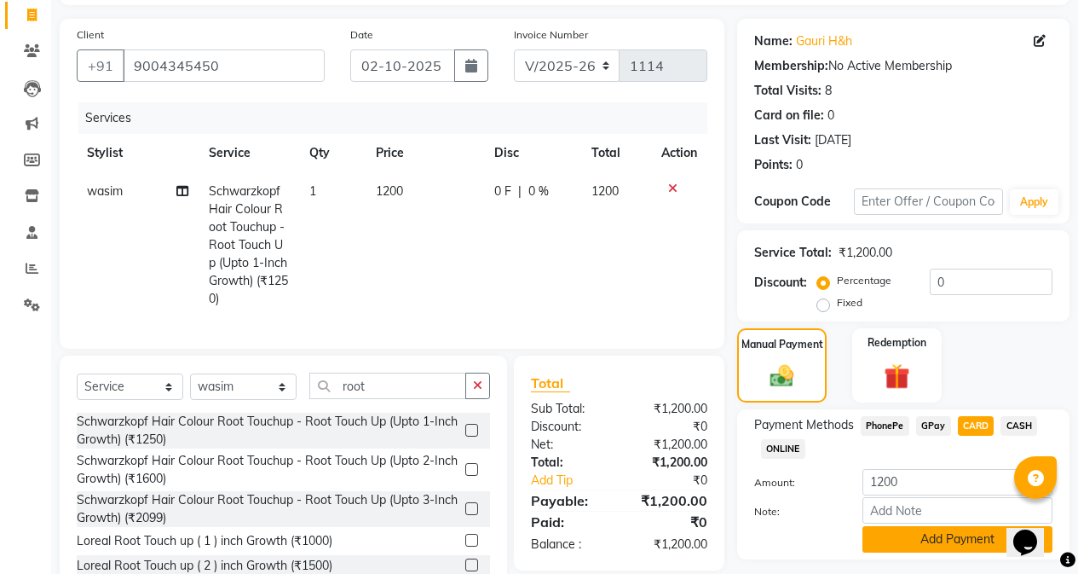
click at [956, 541] on button "Add Payment" at bounding box center [958, 539] width 190 height 26
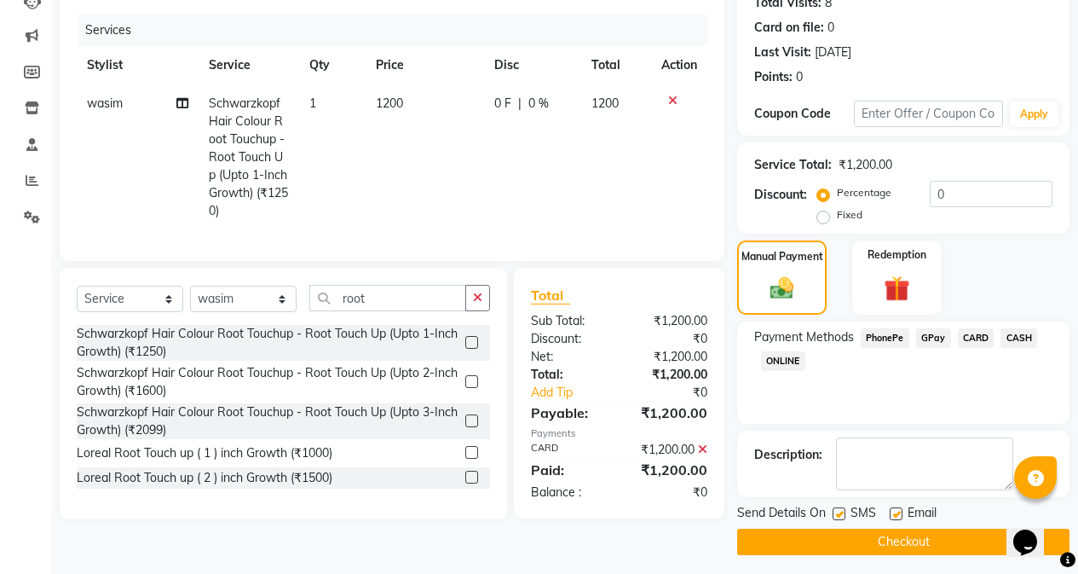
scroll to position [204, 0]
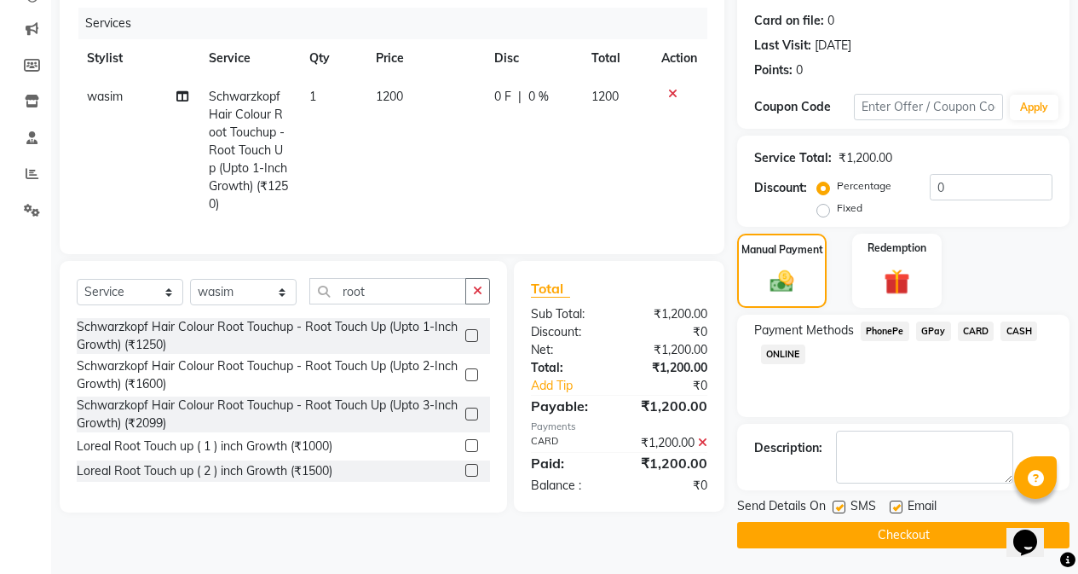
click at [835, 505] on label at bounding box center [839, 506] width 13 height 13
click at [835, 505] on input "checkbox" at bounding box center [838, 507] width 11 height 11
checkbox input "false"
click at [851, 535] on button "Checkout" at bounding box center [903, 535] width 332 height 26
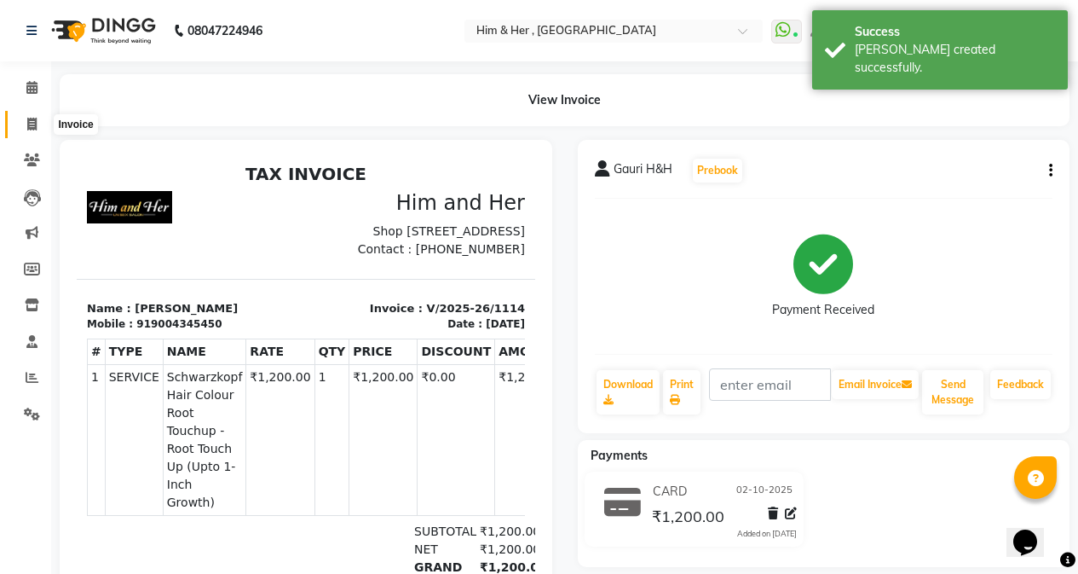
click at [34, 126] on icon at bounding box center [31, 124] width 9 height 13
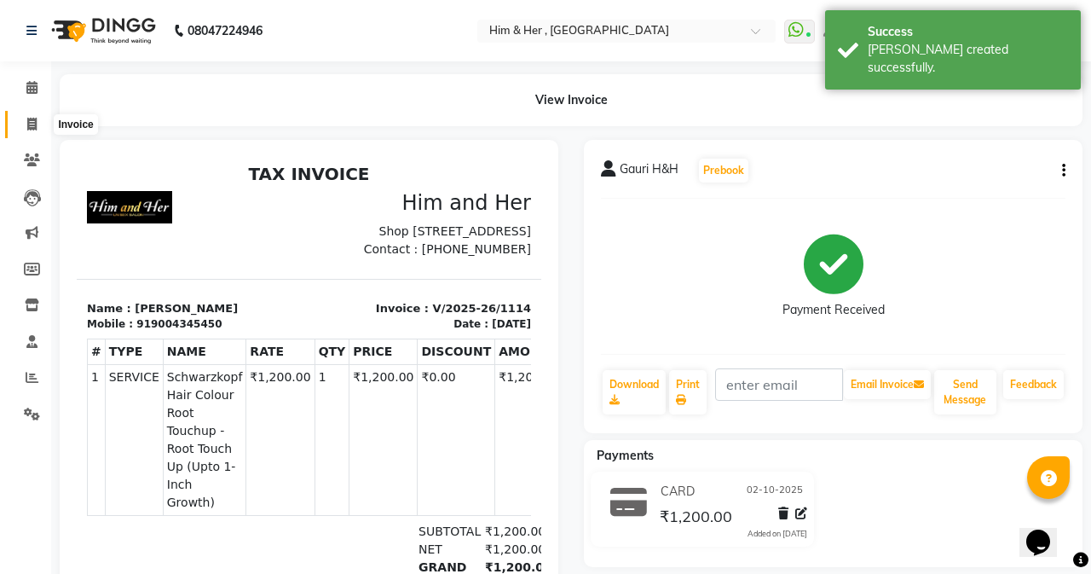
select select "service"
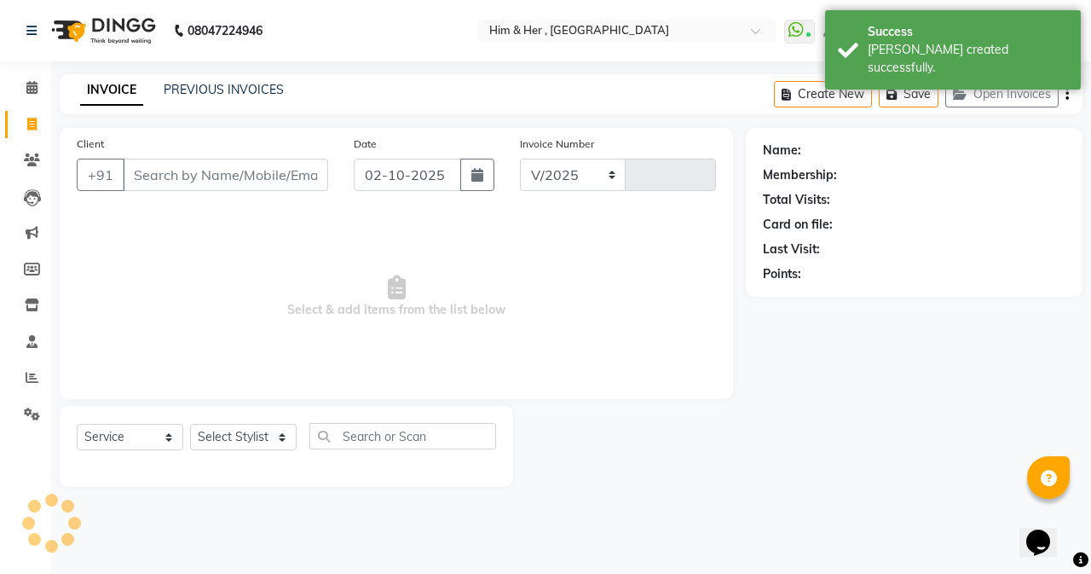
select select "5934"
type input "1115"
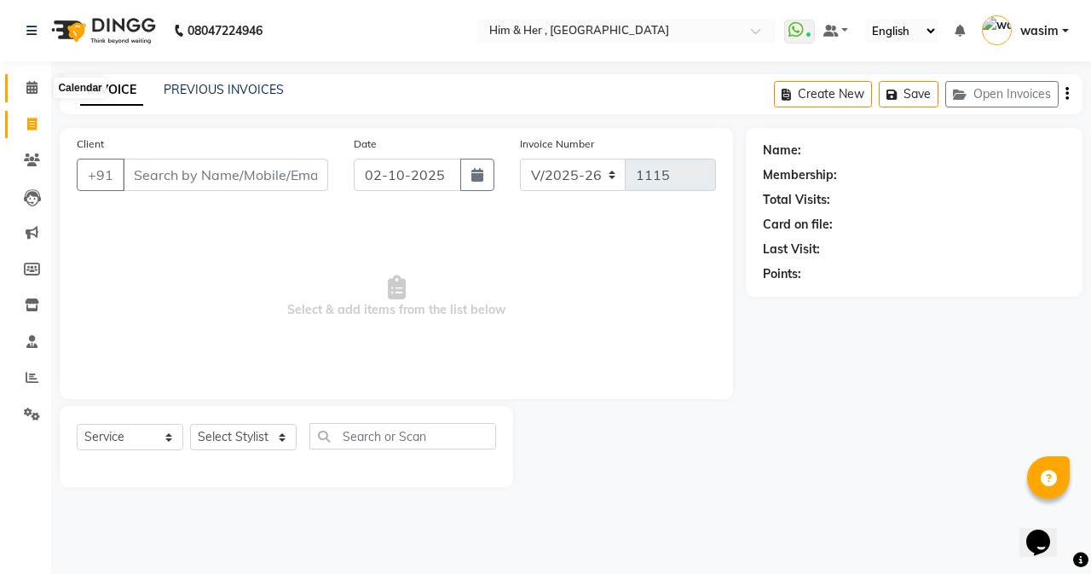
click at [31, 92] on icon at bounding box center [31, 87] width 11 height 13
